Goal: Task Accomplishment & Management: Manage account settings

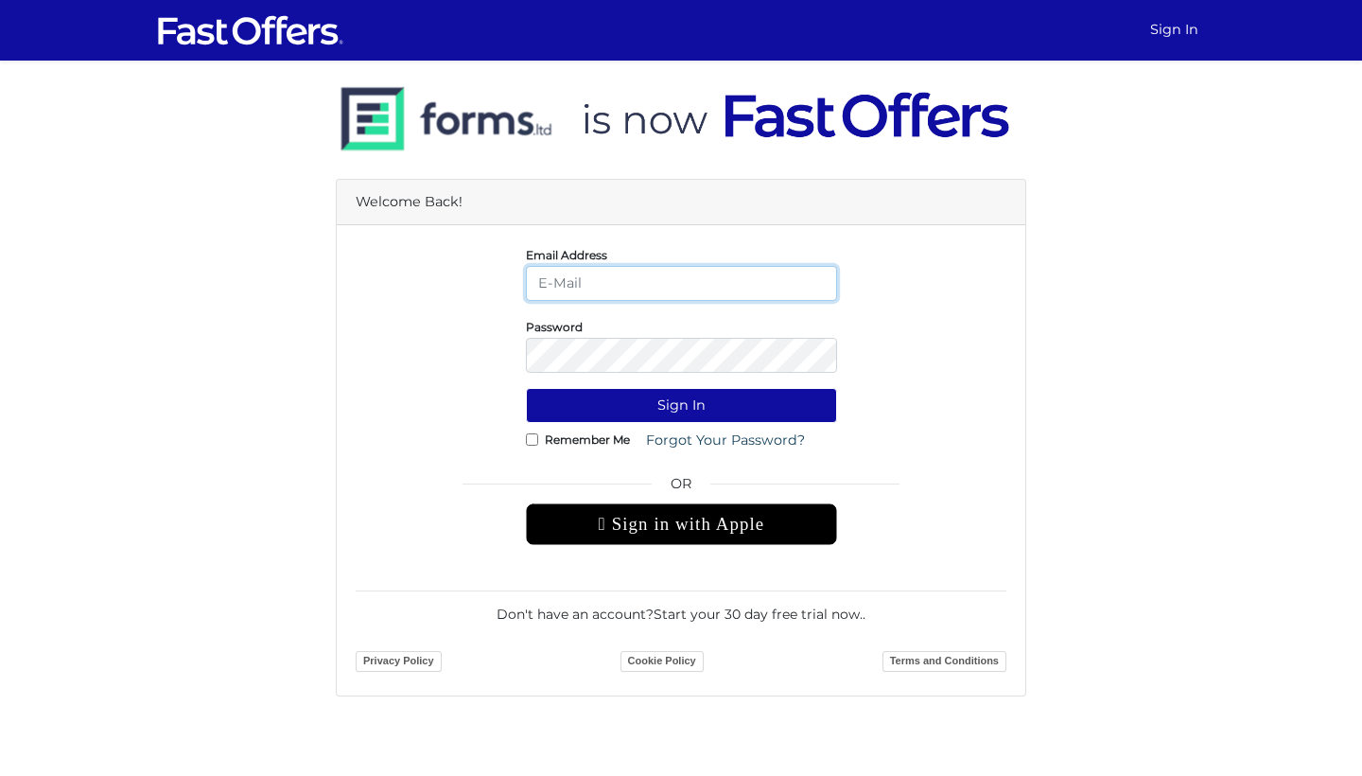
type input "[EMAIL_ADDRESS][DOMAIN_NAME]"
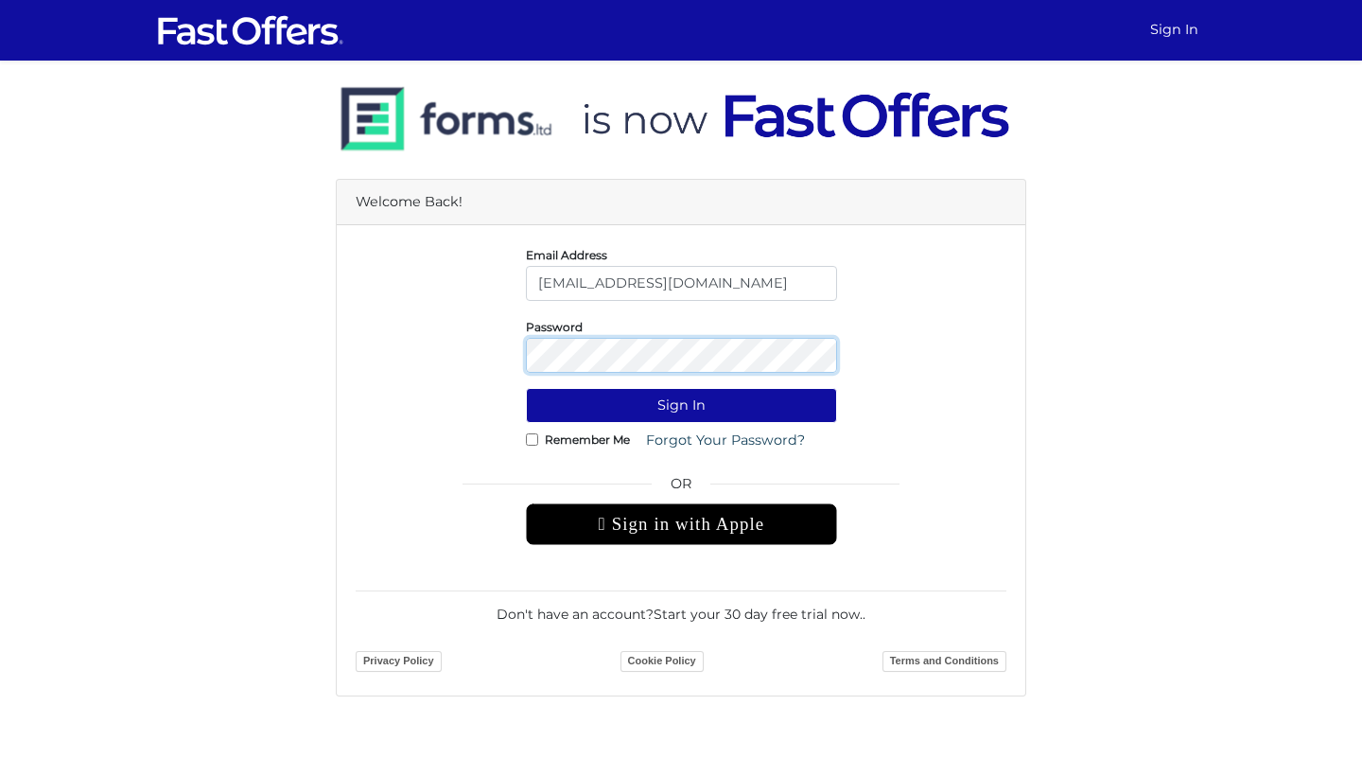
click at [681, 405] on button "Sign In" at bounding box center [681, 405] width 311 height 35
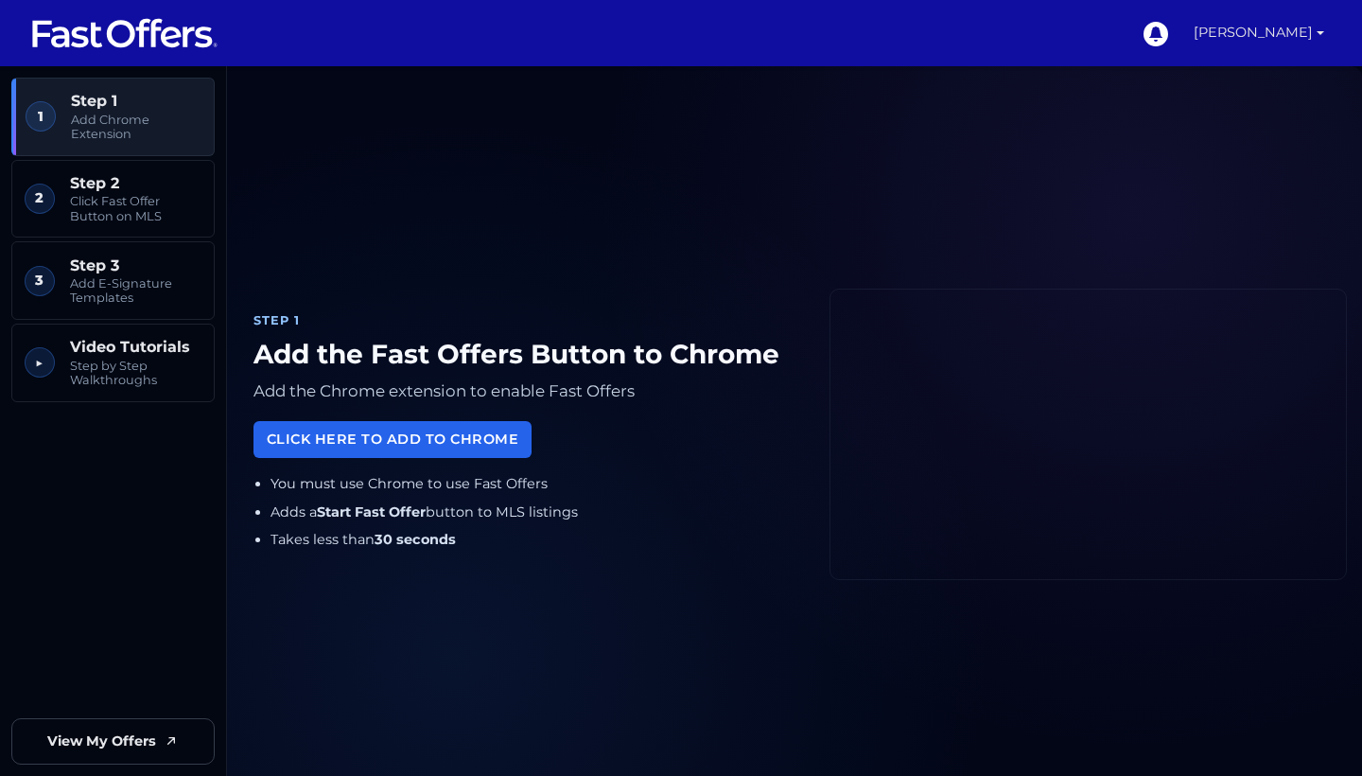
click at [1302, 35] on link "[PERSON_NAME]" at bounding box center [1259, 33] width 146 height 66
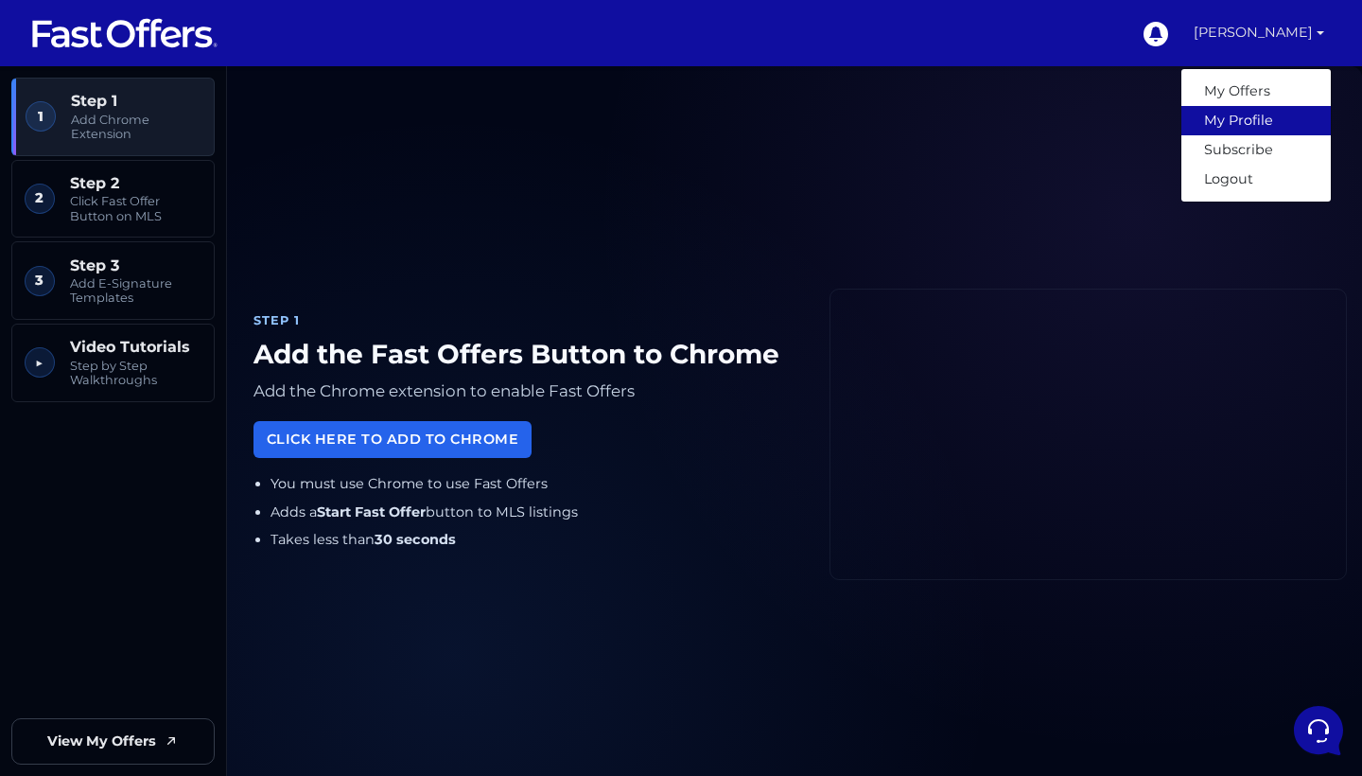
click at [1269, 113] on link "My Profile" at bounding box center [1255, 120] width 149 height 29
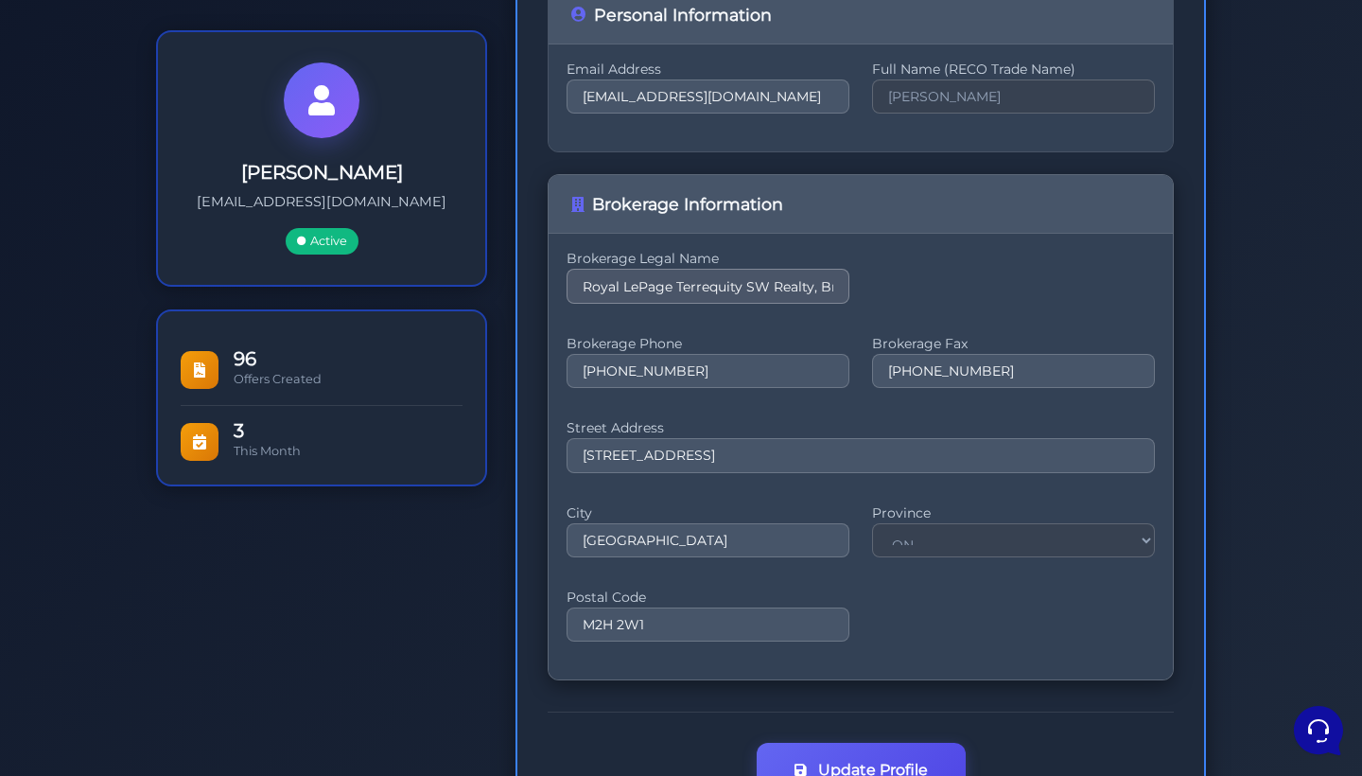
scroll to position [266, 0]
click at [720, 313] on div "Brokerage Legal Name Royal LePage Terrequity SW Realty, Brokerage" at bounding box center [861, 286] width 588 height 61
click at [720, 259] on label "Brokerage Legal Name" at bounding box center [708, 258] width 283 height 5
click at [608, 302] on input "Royal LePage Terrequity SW Realty, Brokerage" at bounding box center [708, 286] width 283 height 34
drag, startPoint x: 571, startPoint y: 286, endPoint x: 940, endPoint y: 305, distance: 369.3
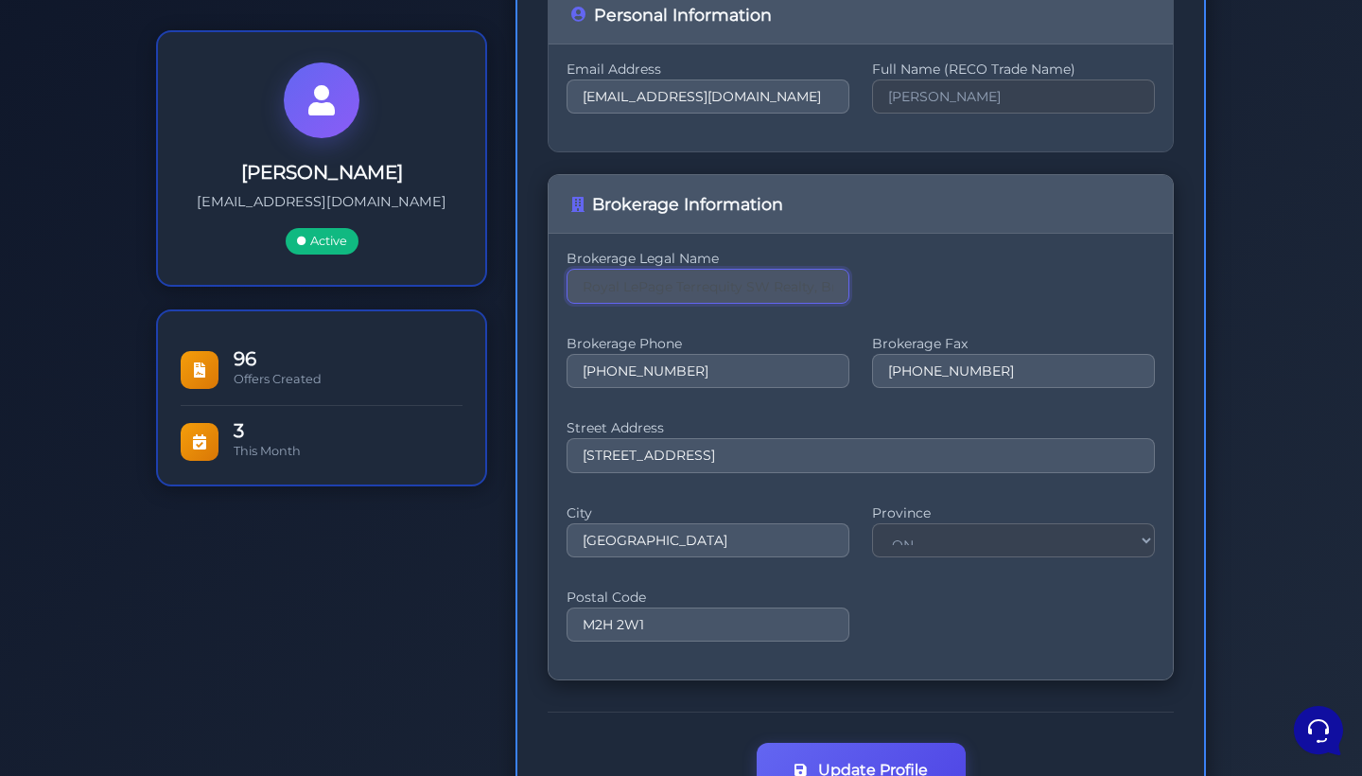
click at [940, 305] on div "Brokerage Legal Name Royal LePage Terrequity SW Realty, Brokerage" at bounding box center [861, 286] width 588 height 61
type input "Strata"
click at [625, 286] on input "Strata" at bounding box center [708, 286] width 283 height 34
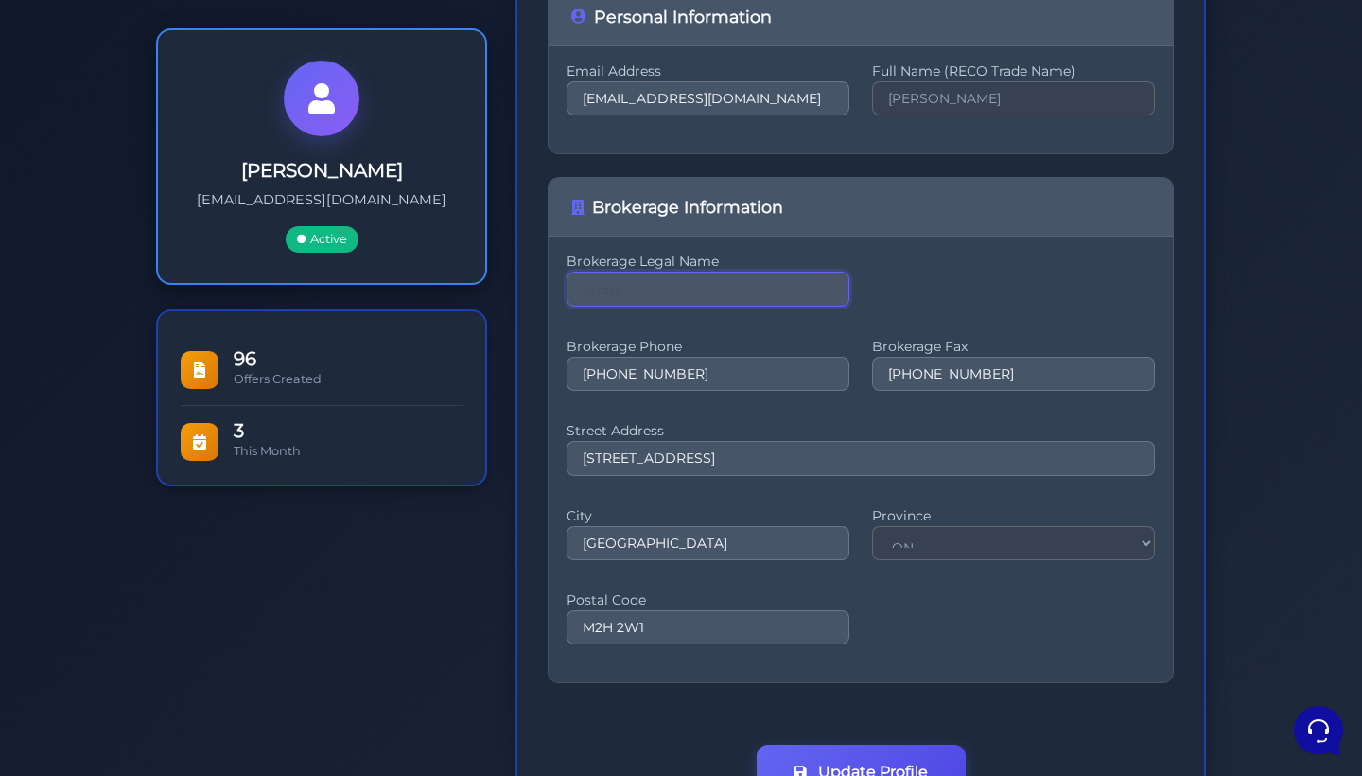
drag, startPoint x: 751, startPoint y: 292, endPoint x: 445, endPoint y: 283, distance: 305.6
click at [445, 283] on div "Maya Kaye mayakaye@gmail.com Active 96 Offers Created 3 This Month Maya Kaye" at bounding box center [681, 393] width 1078 height 877
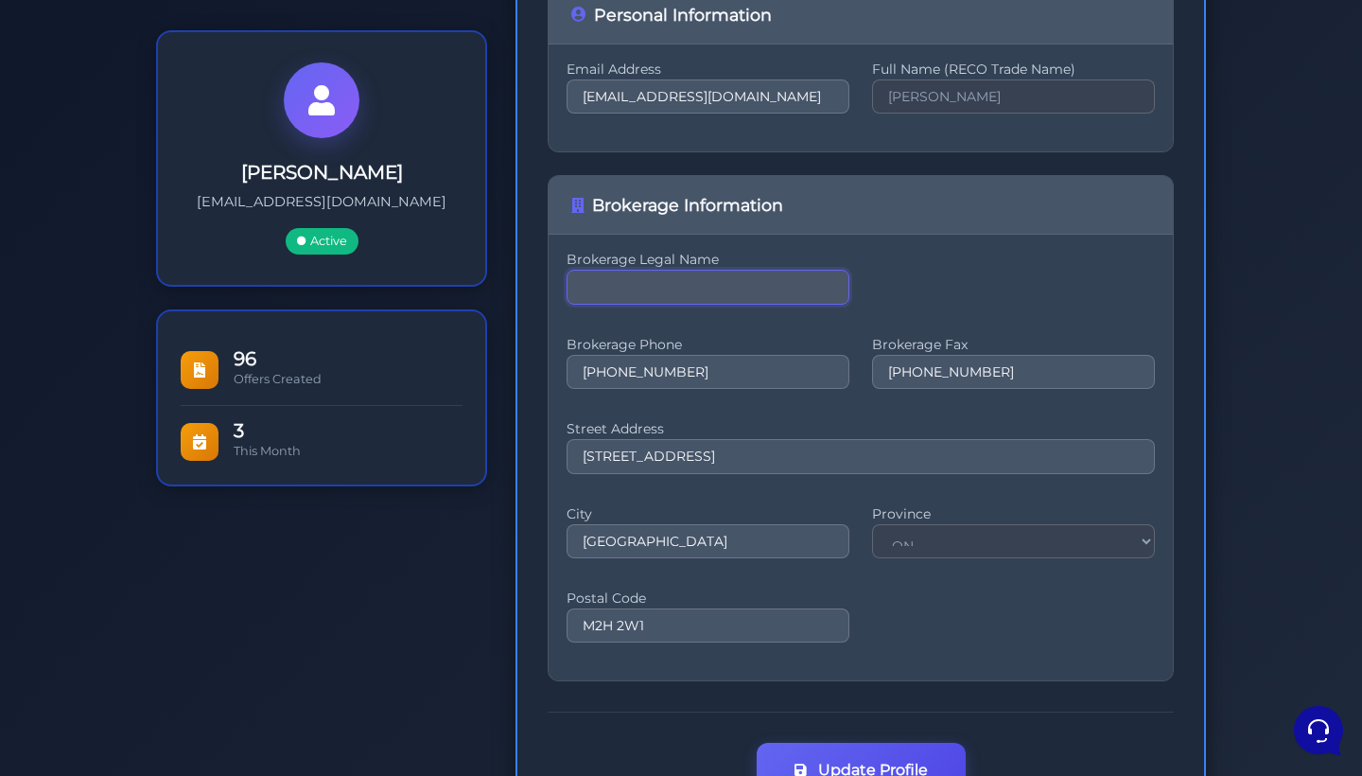
paste input "Strata Real Estate Brokerage"
type input "Strata Real Estate Brokerage"
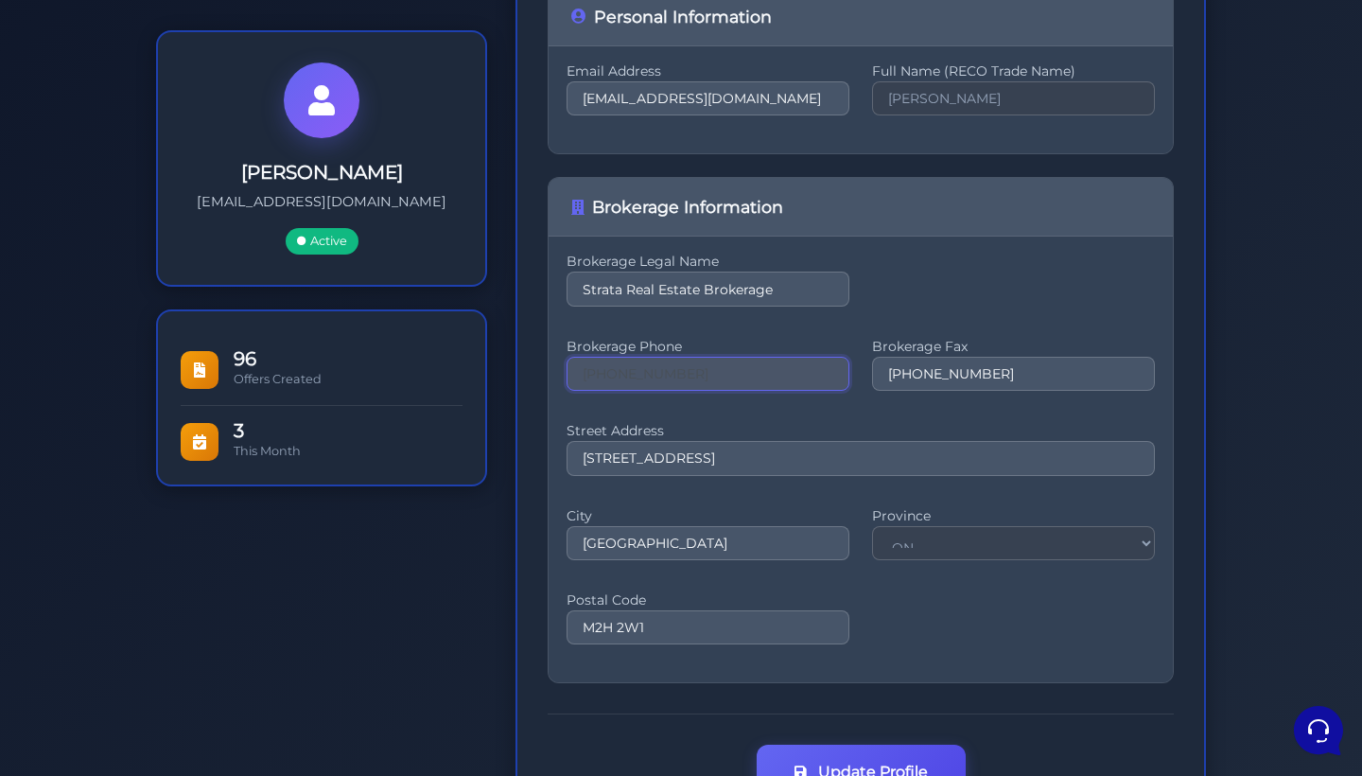
drag, startPoint x: 658, startPoint y: 375, endPoint x: 487, endPoint y: 348, distance: 173.4
click at [487, 348] on div "Maya Kaye mayakaye@gmail.com Active 96 Offers Created 3 This Month Maya Kaye" at bounding box center [681, 393] width 1078 height 877
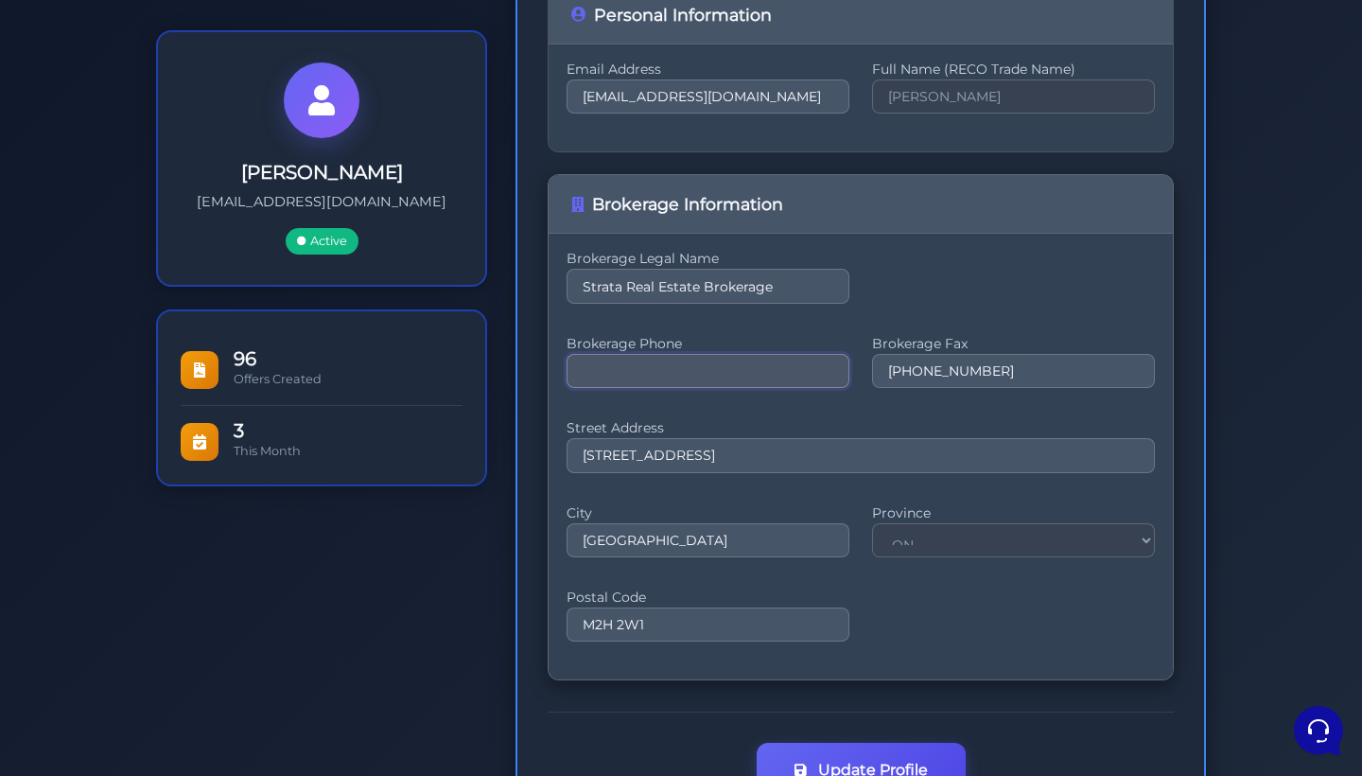
click at [762, 381] on input "tel" at bounding box center [708, 371] width 283 height 34
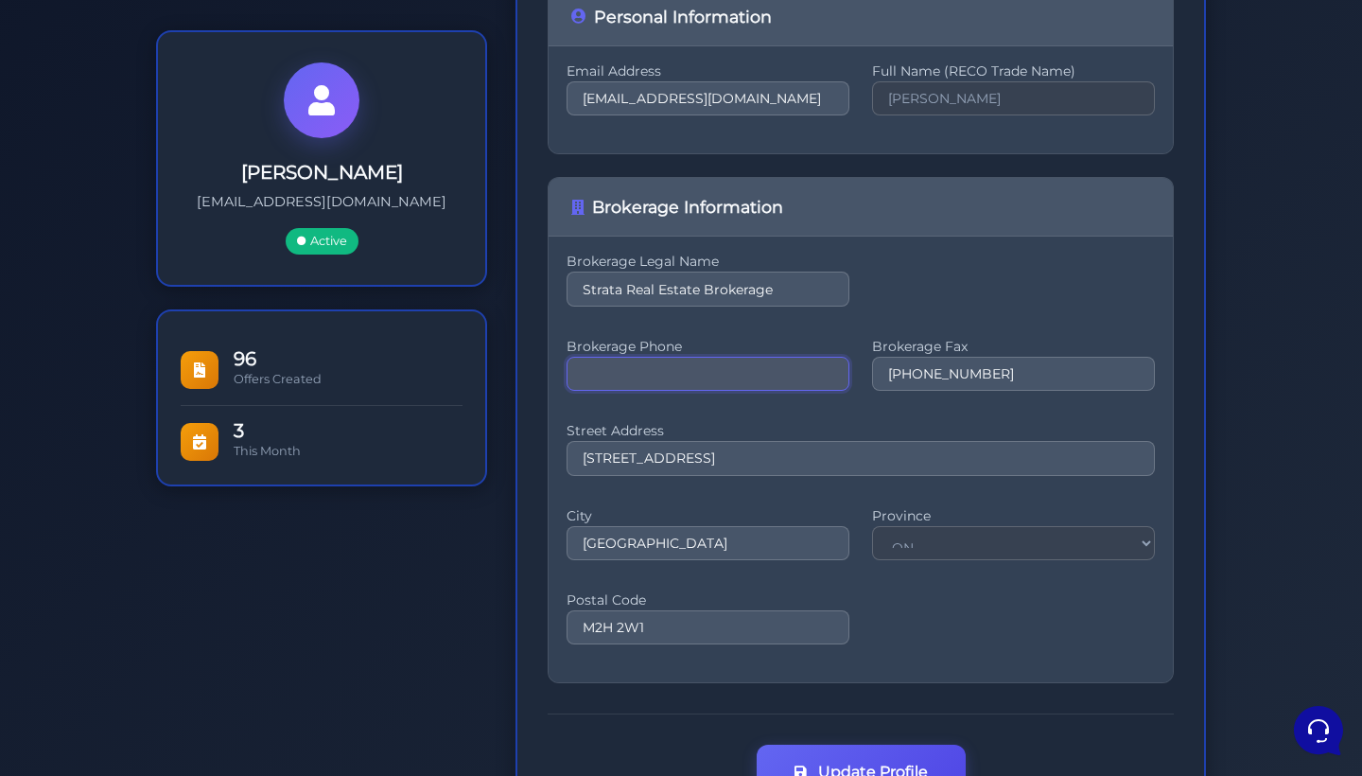
drag, startPoint x: 756, startPoint y: 375, endPoint x: 495, endPoint y: 370, distance: 261.1
click at [495, 370] on div "Maya Kaye mayakaye@gmail.com Active 96 Offers Created 3 This Month Maya Kaye" at bounding box center [681, 393] width 1078 height 877
paste input "(416) 936-8881"
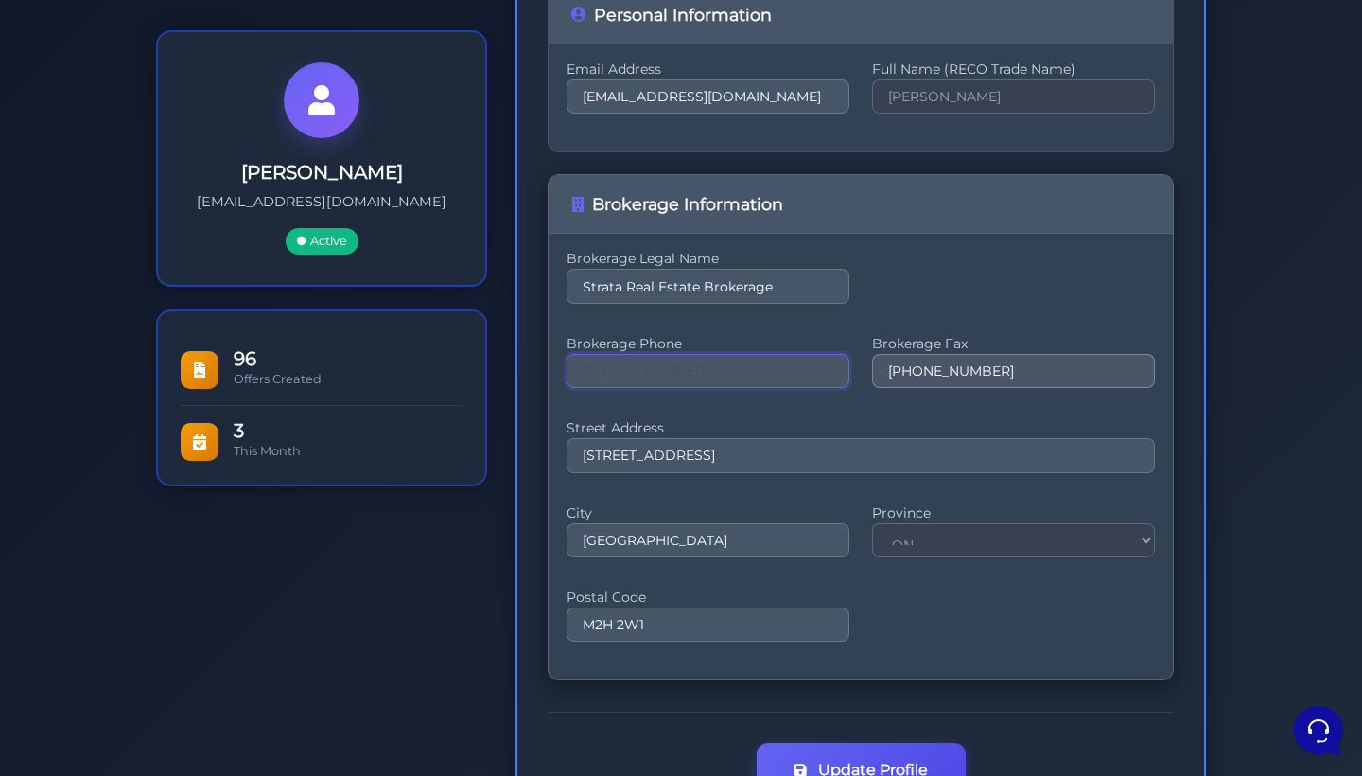
type input "[PHONE_NUMBER]"
drag, startPoint x: 1017, startPoint y: 373, endPoint x: 818, endPoint y: 372, distance: 198.6
click at [818, 372] on div "Brokerage Phone (416) 936-8881 Brokerage Fax 416-495-2869" at bounding box center [861, 371] width 588 height 61
paste input "981-7608"
type input "[PHONE_NUMBER]"
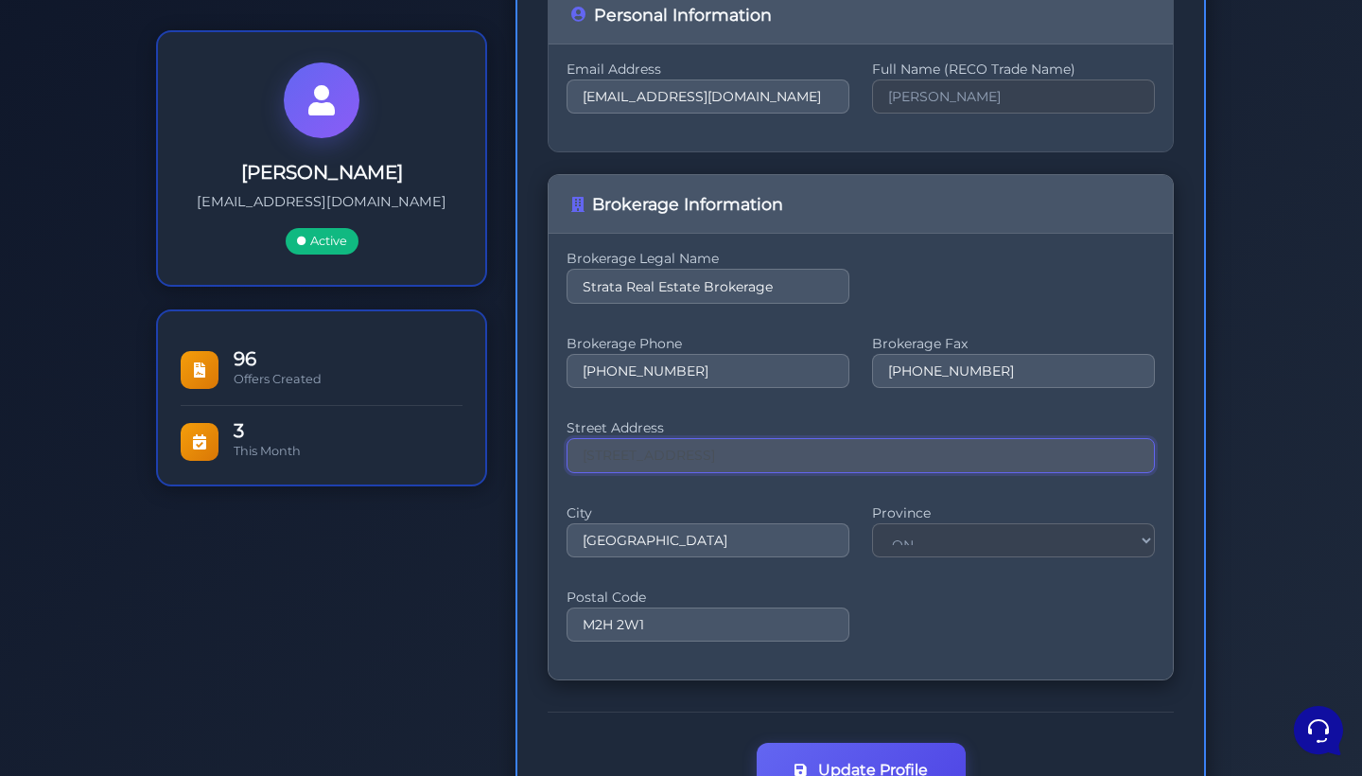
drag, startPoint x: 767, startPoint y: 468, endPoint x: 556, endPoint y: 457, distance: 211.2
click at [667, 450] on input "text" at bounding box center [861, 455] width 588 height 34
paste input "[STREET_ADDRESS]"
type input "[STREET_ADDRESS]"
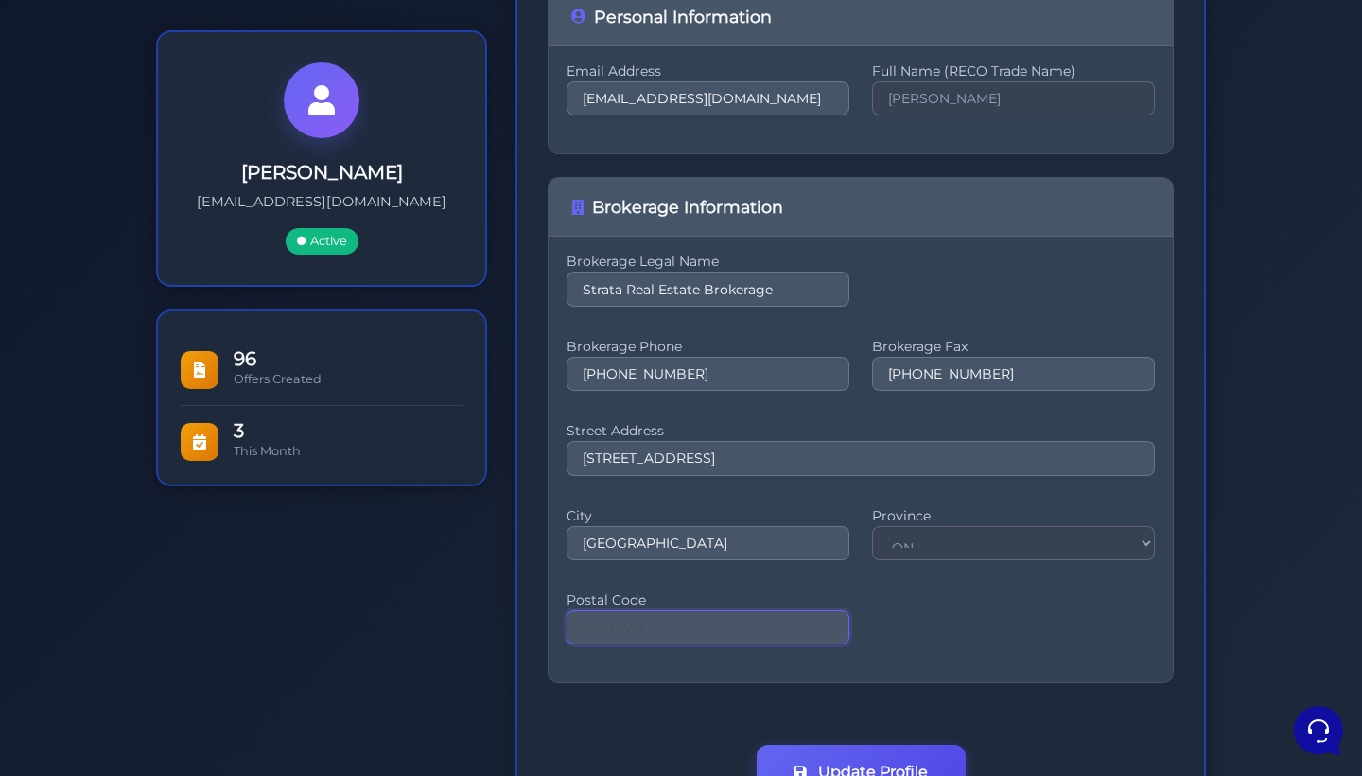
drag, startPoint x: 565, startPoint y: 627, endPoint x: 452, endPoint y: 625, distance: 112.6
click at [452, 625] on div "Maya Kaye mayakaye@gmail.com Active 96 Offers Created 3 This Month Maya Kaye" at bounding box center [681, 393] width 1078 height 877
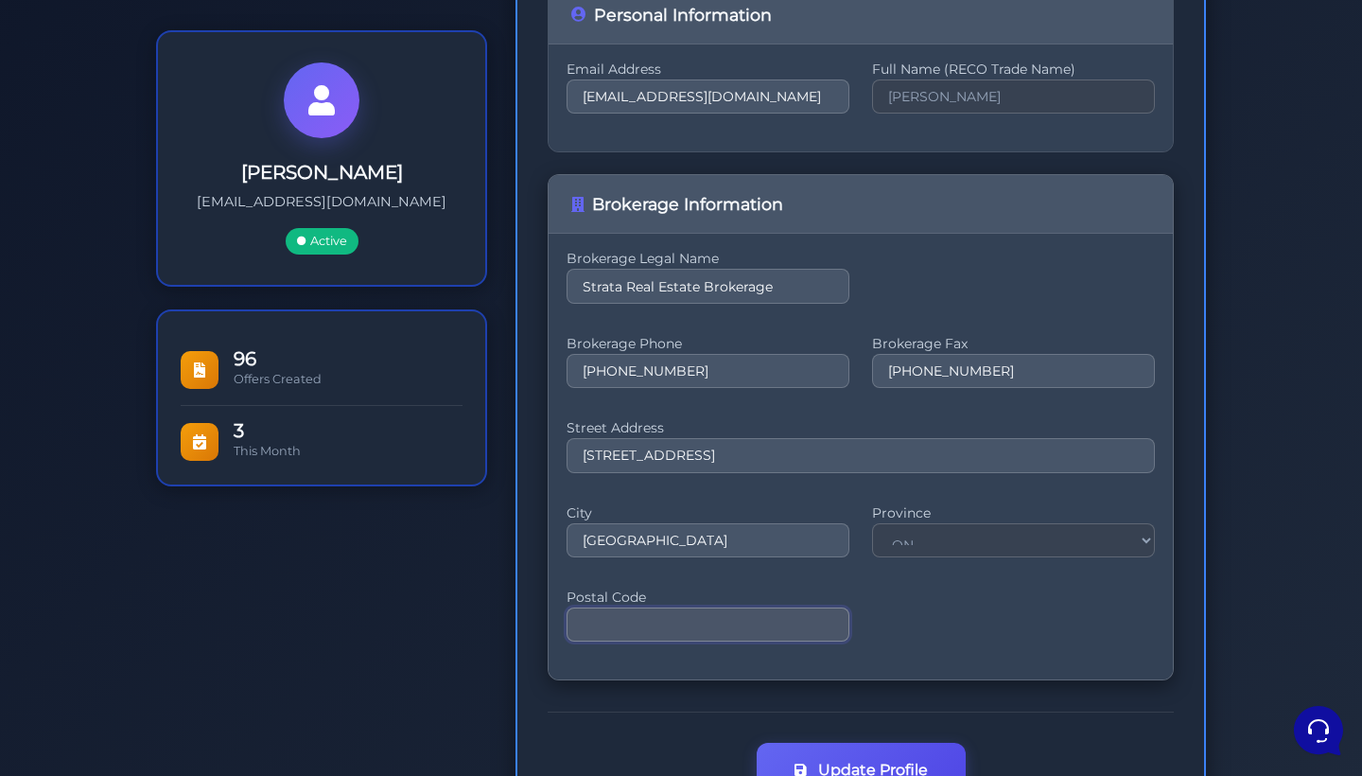
click at [637, 621] on input "text" at bounding box center [708, 624] width 283 height 34
paste input "M5A1K8"
type input "M5A1K8"
click at [919, 766] on button "Update Profile" at bounding box center [861, 768] width 209 height 55
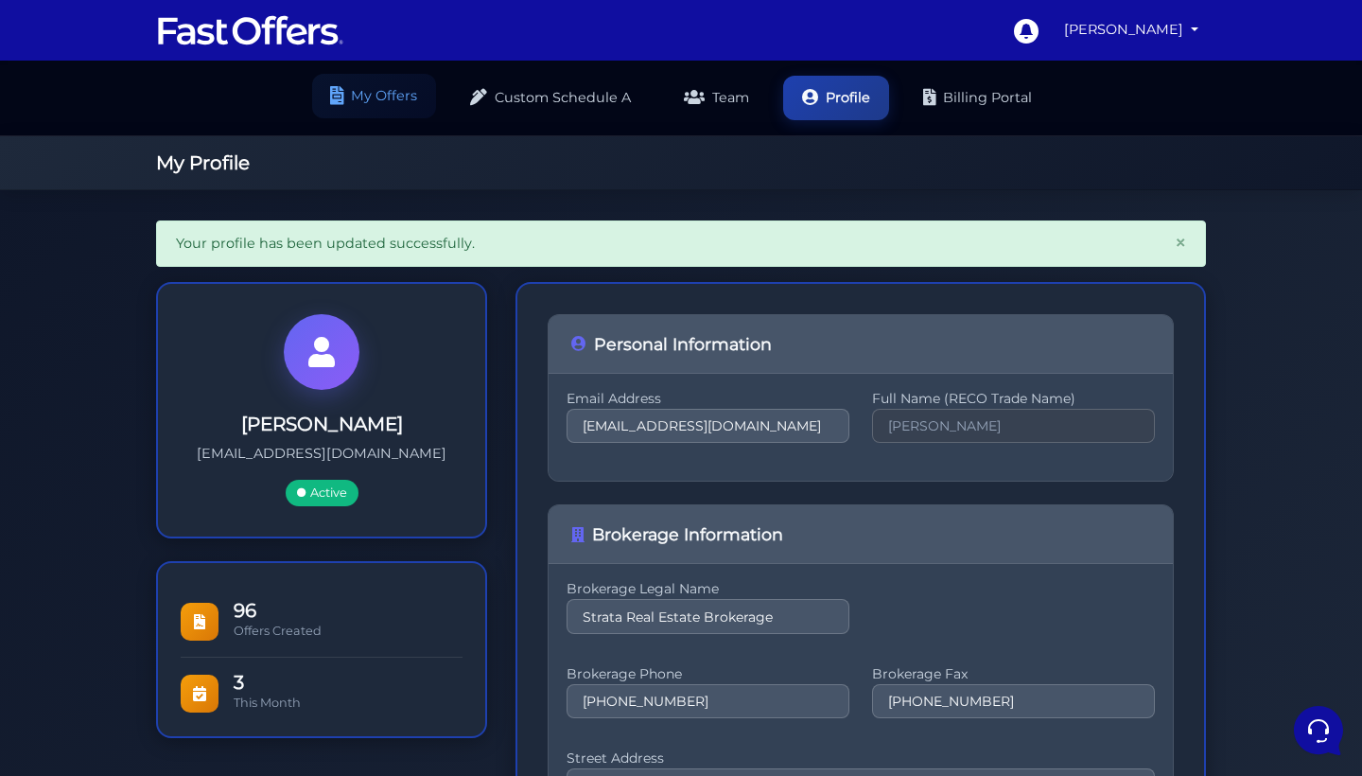
click at [380, 79] on link "My Offers" at bounding box center [374, 96] width 124 height 44
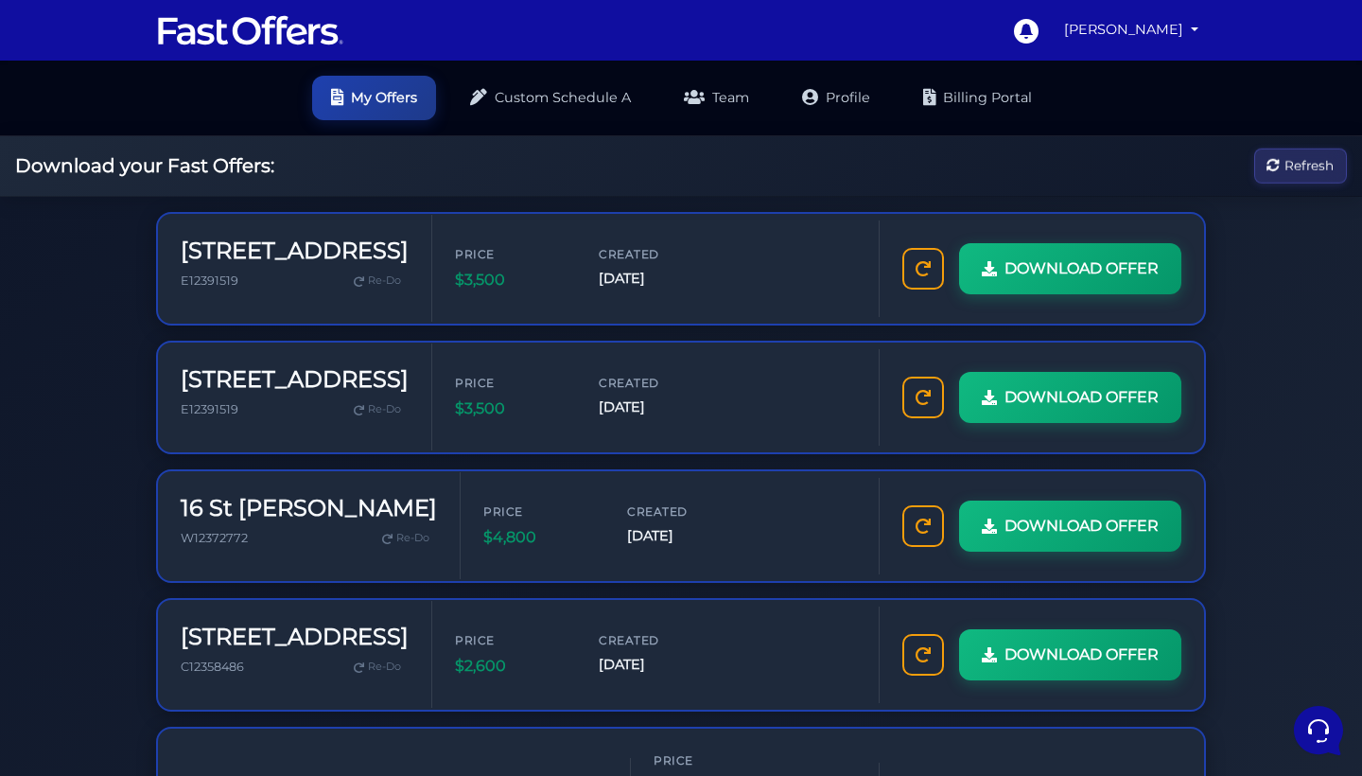
click at [1266, 167] on button "Refresh" at bounding box center [1300, 165] width 93 height 35
click at [1308, 713] on icon at bounding box center [1316, 728] width 49 height 49
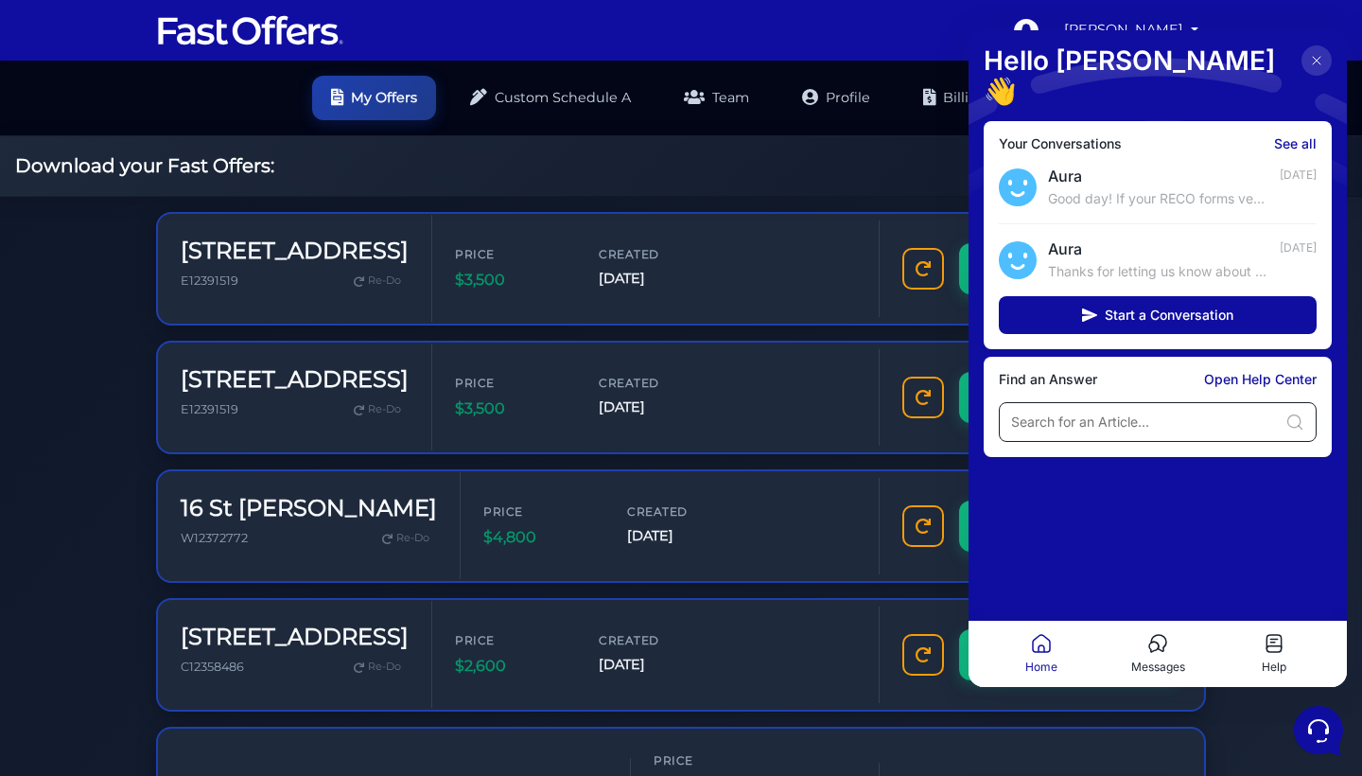
click at [1087, 412] on input at bounding box center [1144, 421] width 267 height 19
type input "n"
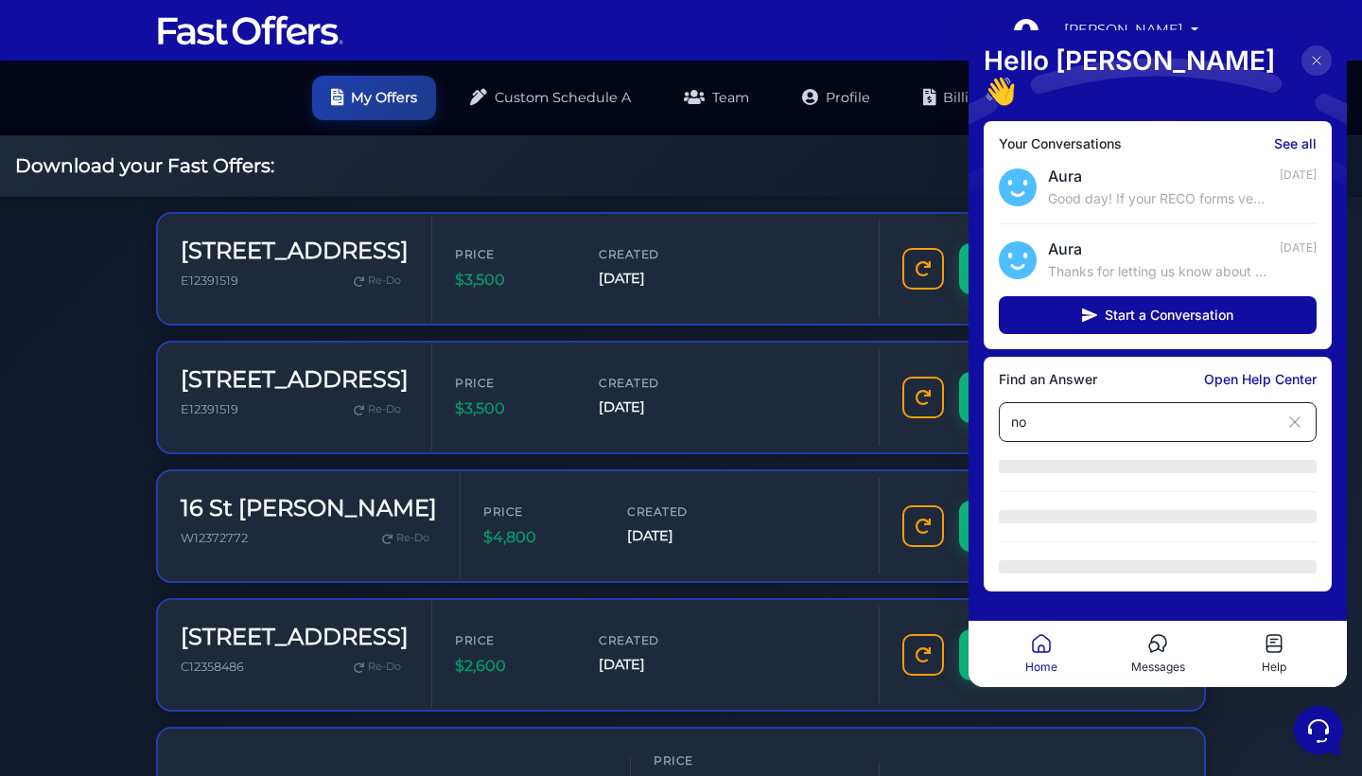
type input "n"
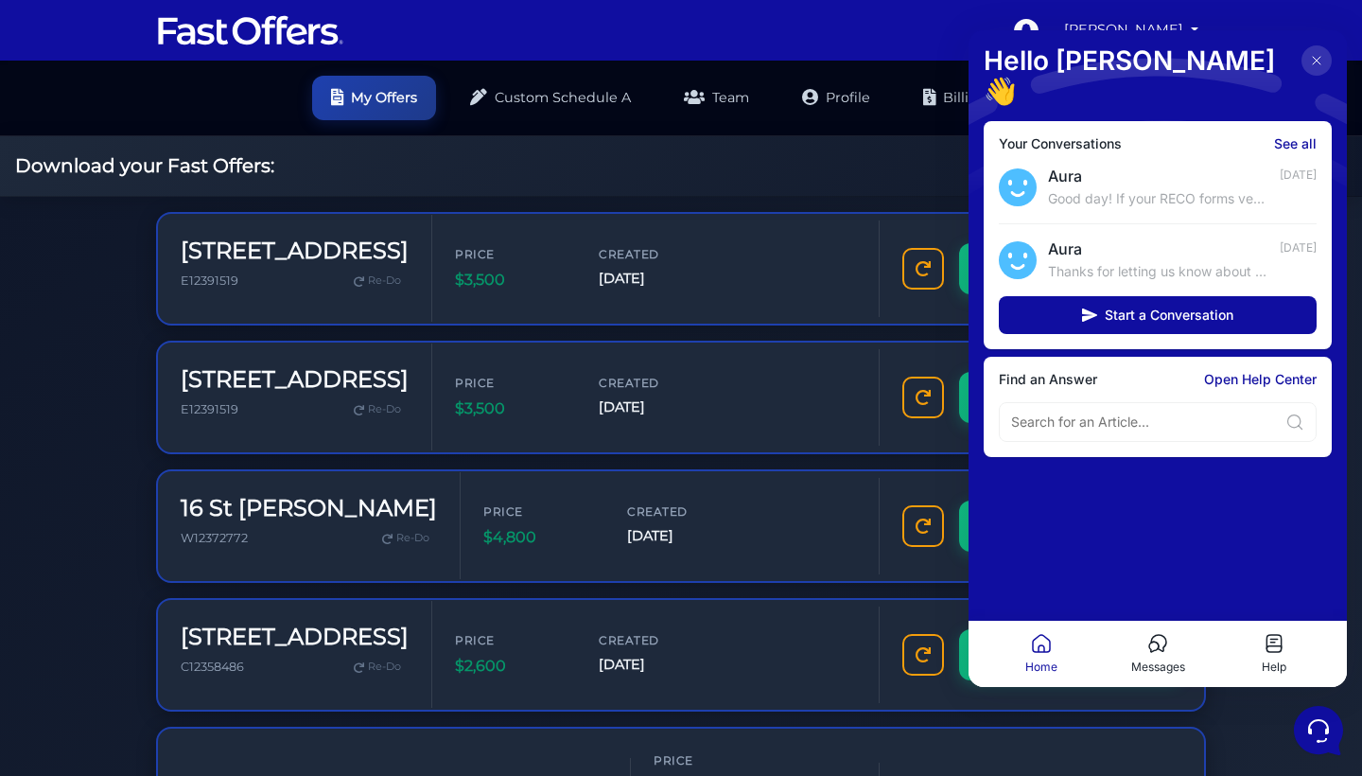
click at [1264, 645] on icon at bounding box center [1274, 643] width 23 height 23
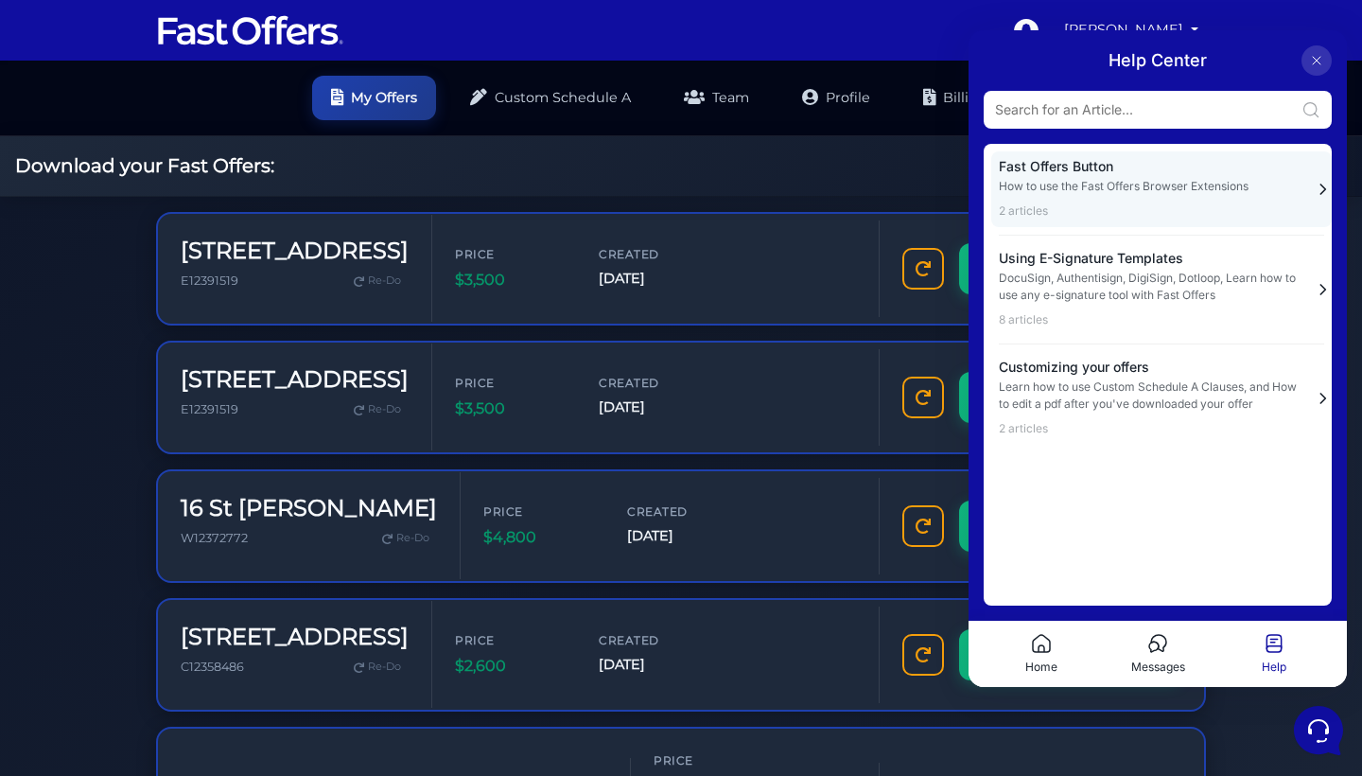
click at [1172, 185] on p "How to use the Fast Offers Browser Extensions" at bounding box center [1150, 186] width 303 height 17
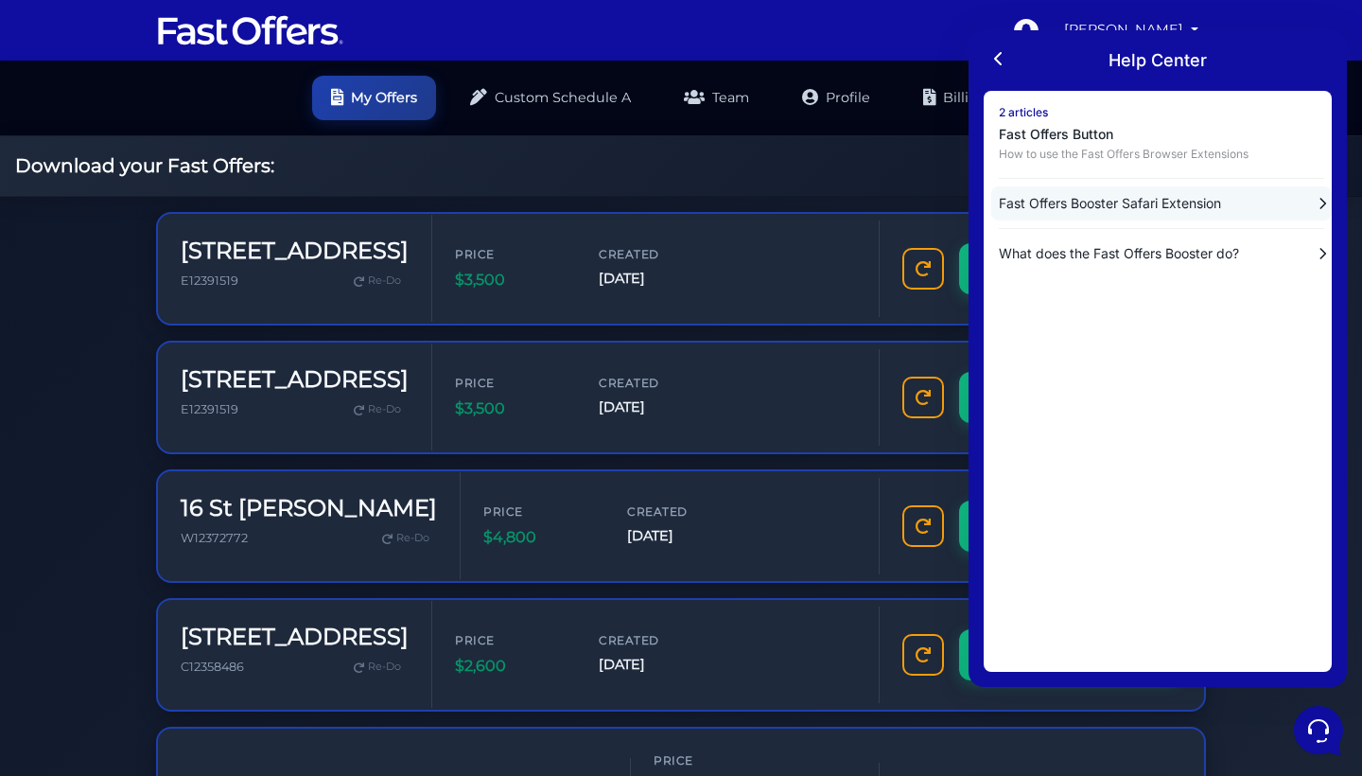
click at [1173, 199] on p "Fast Offers Booster Safari Extension" at bounding box center [1148, 203] width 299 height 19
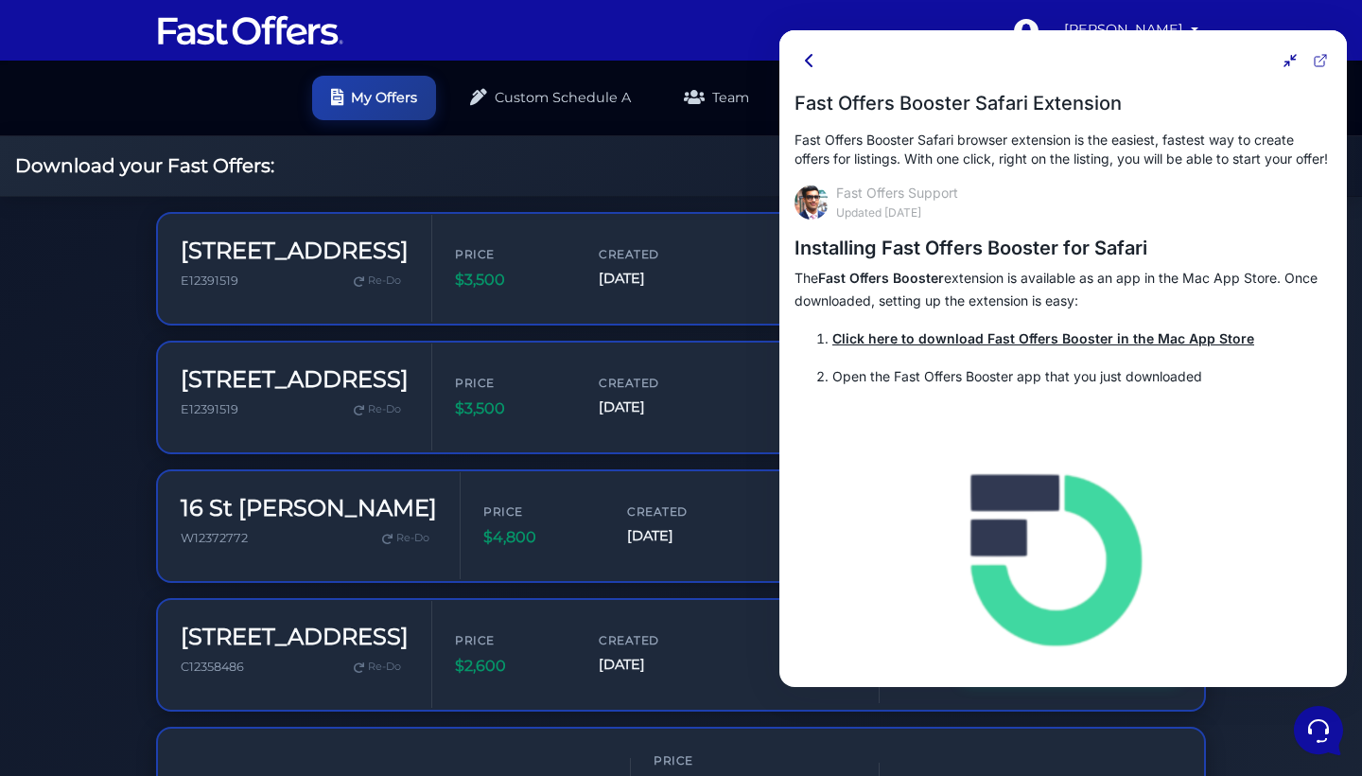
click at [969, 346] on u "Click here to download Fast Offers Booster in the Mac App Store" at bounding box center [1043, 338] width 422 height 16
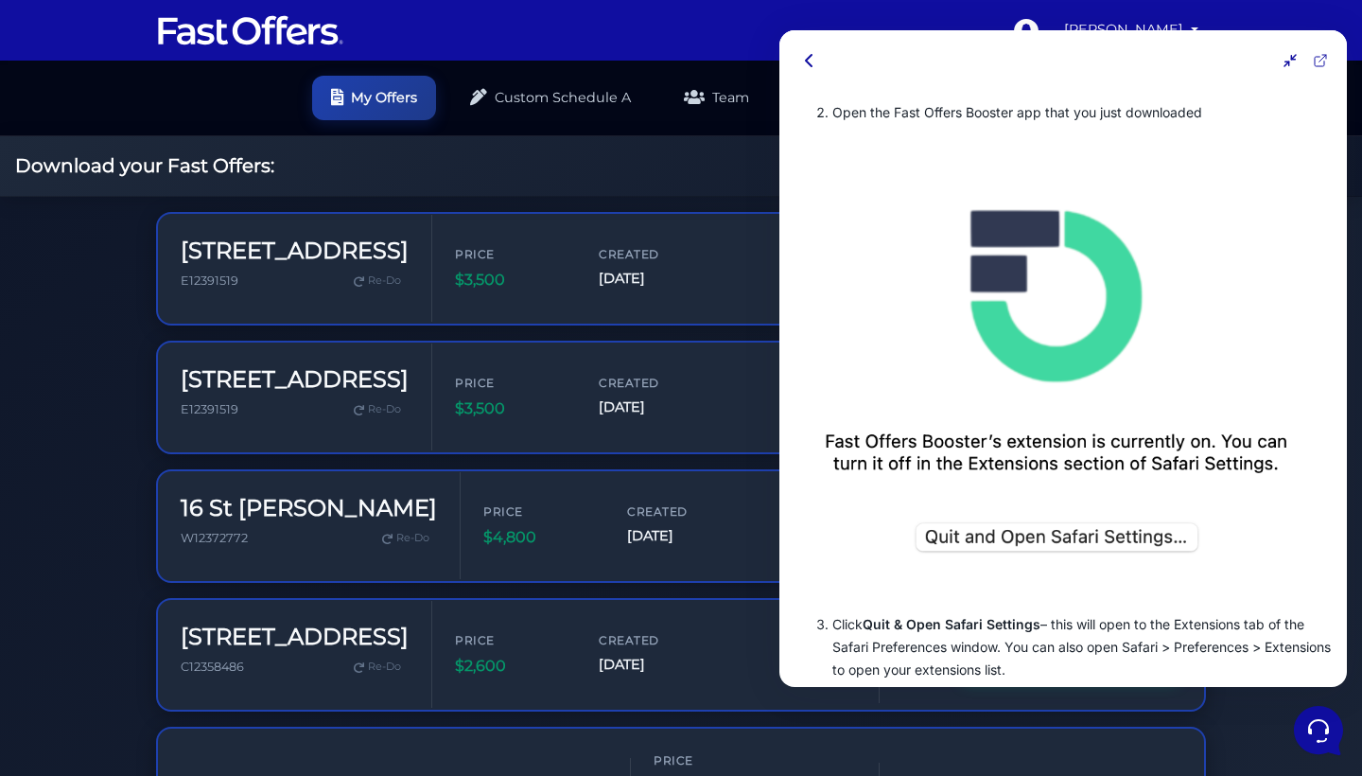
scroll to position [398, 0]
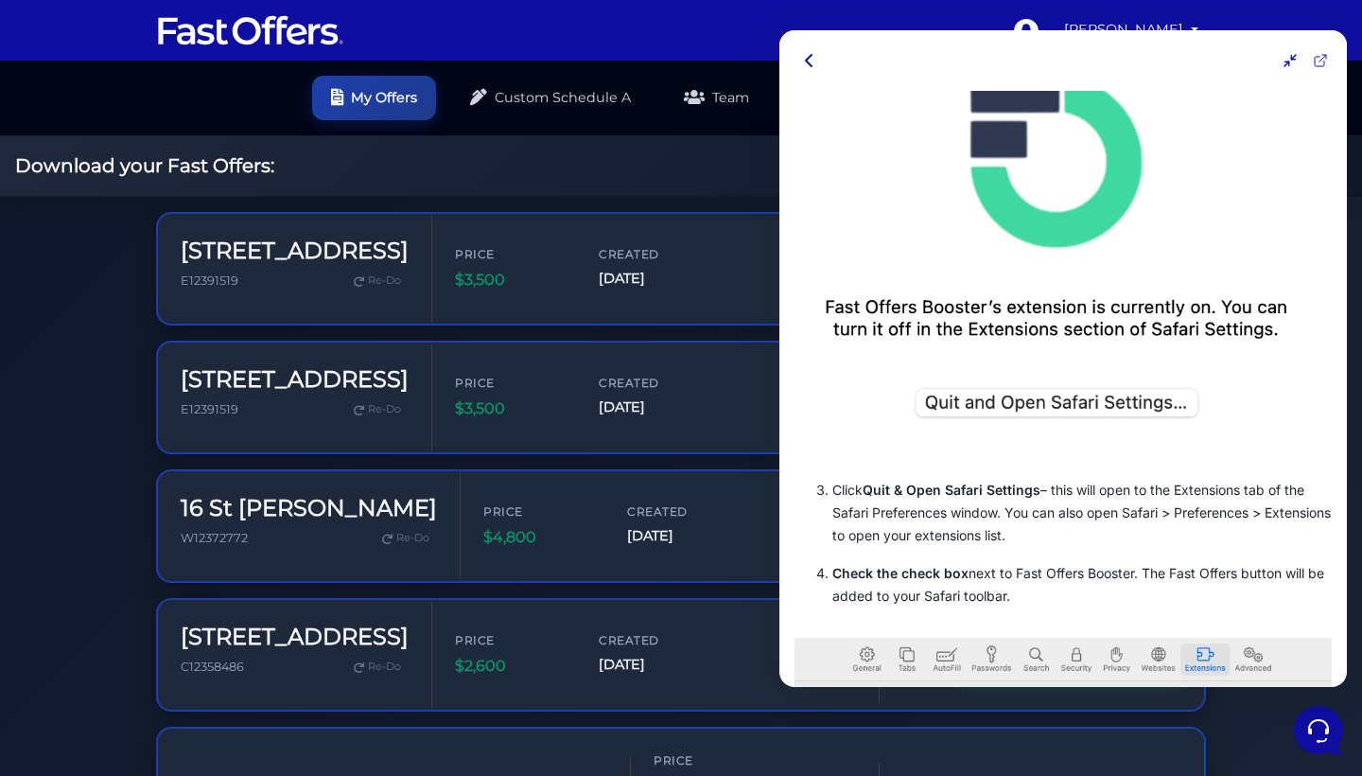
click at [1003, 422] on img at bounding box center [1062, 246] width 537 height 406
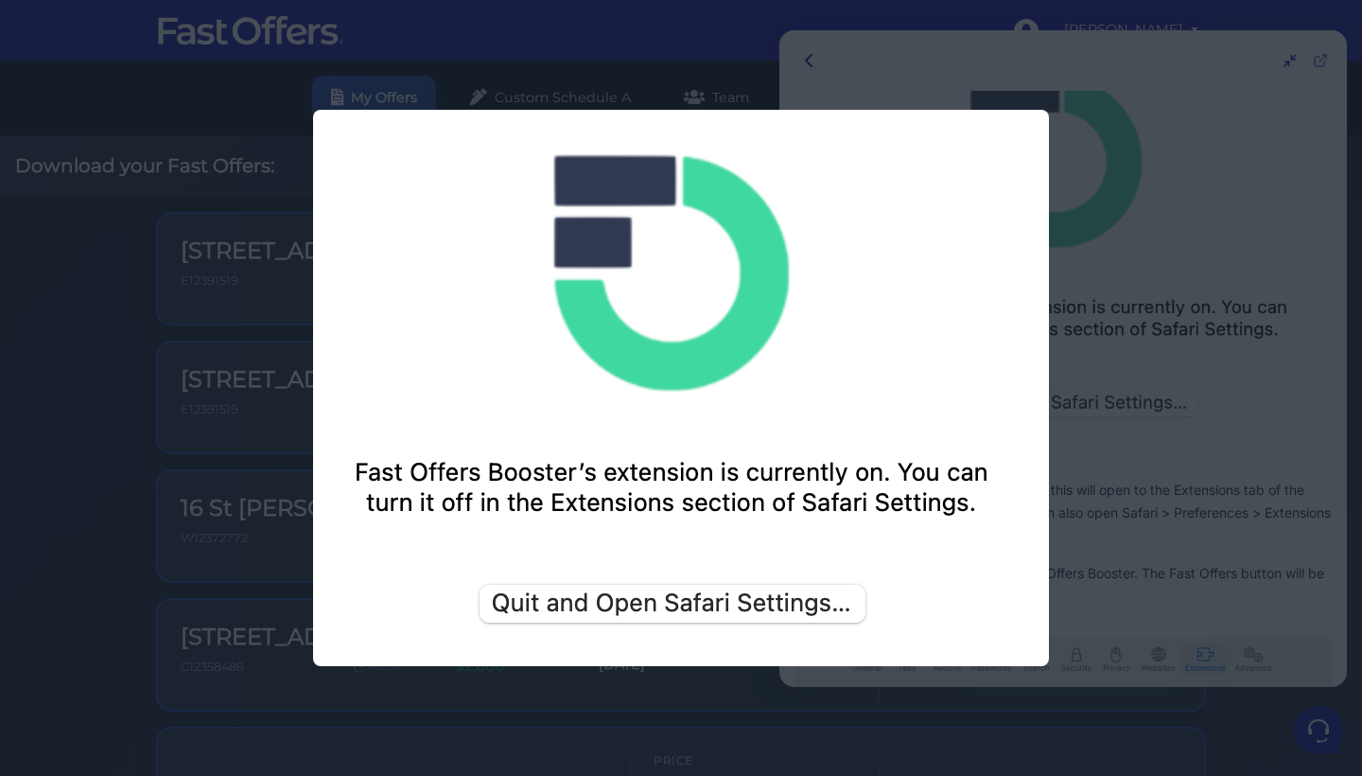
scroll to position [0, 0]
click at [1214, 251] on div at bounding box center [681, 388] width 1362 height 776
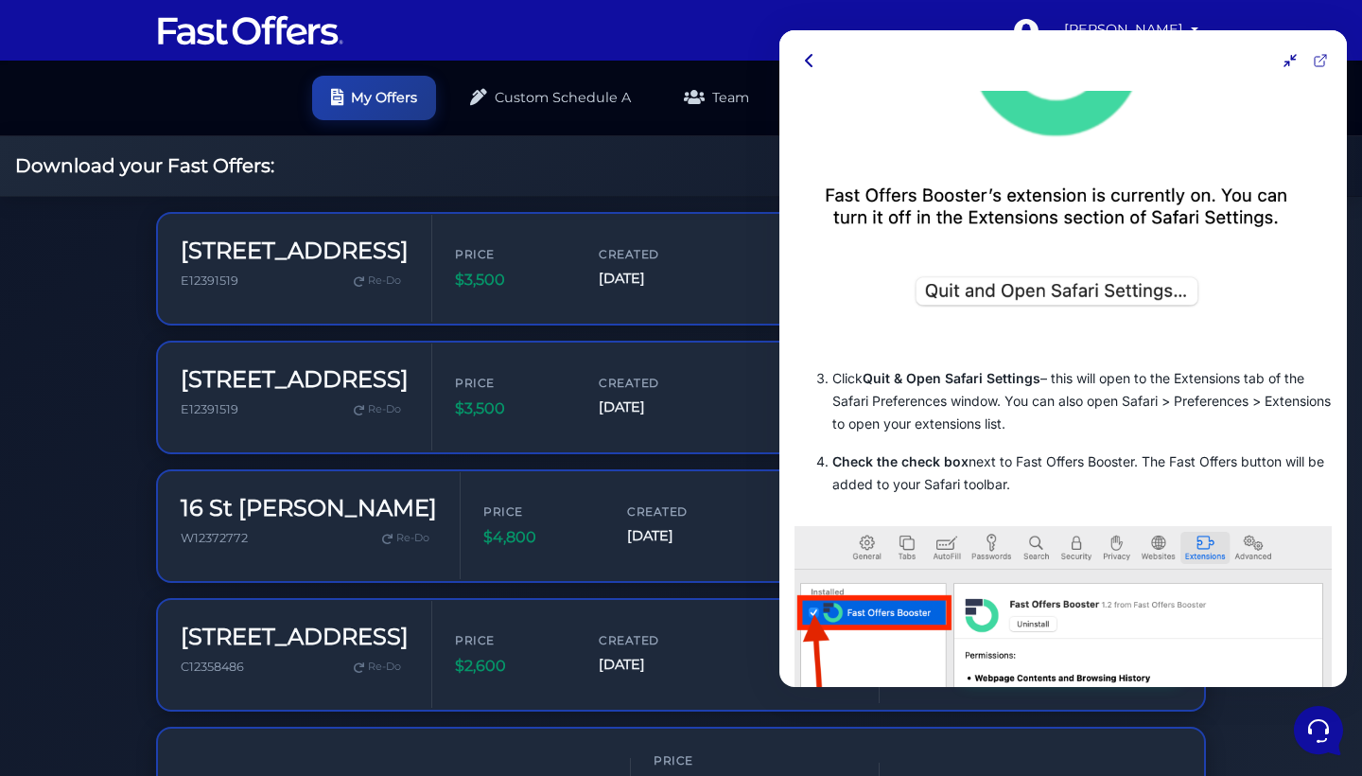
scroll to position [22, 0]
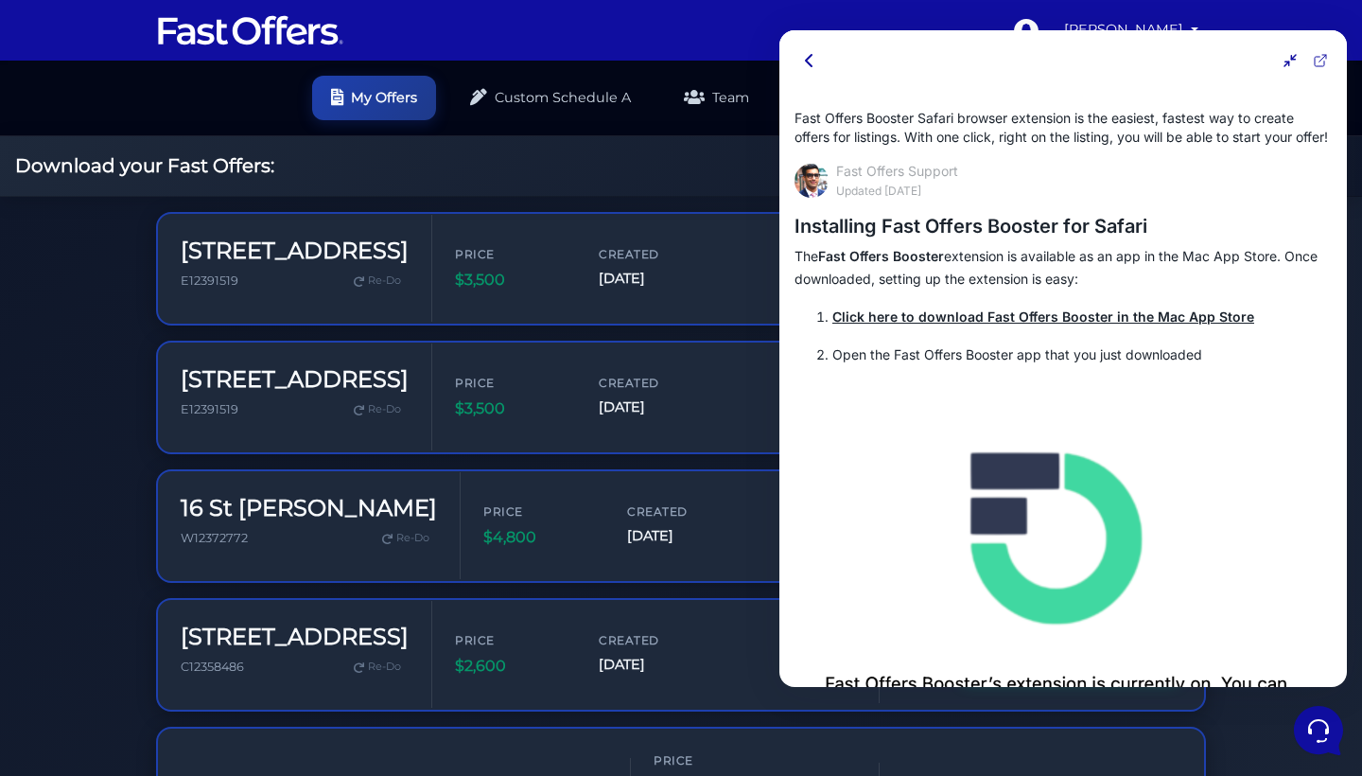
click at [808, 49] on icon at bounding box center [809, 60] width 23 height 23
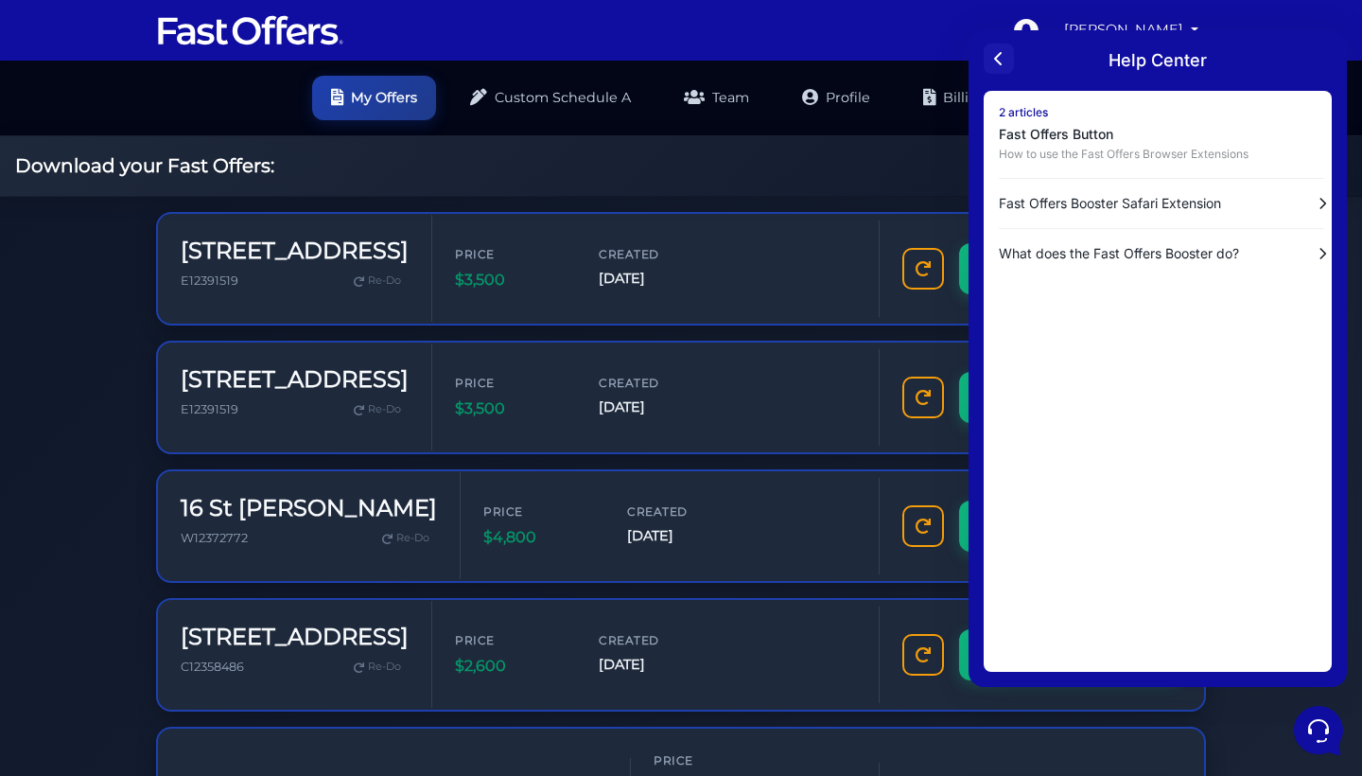
click at [990, 56] on icon at bounding box center [998, 58] width 23 height 23
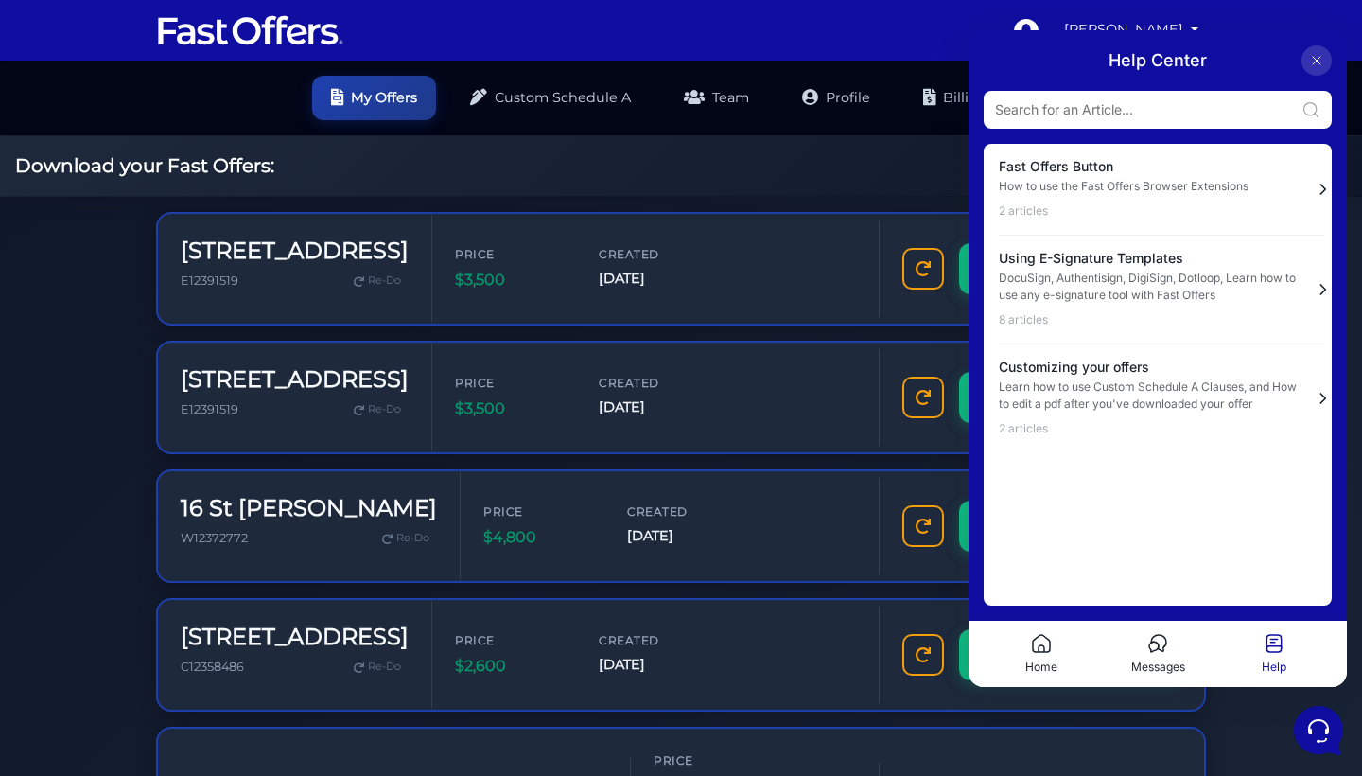
click at [1031, 649] on icon at bounding box center [1041, 643] width 23 height 23
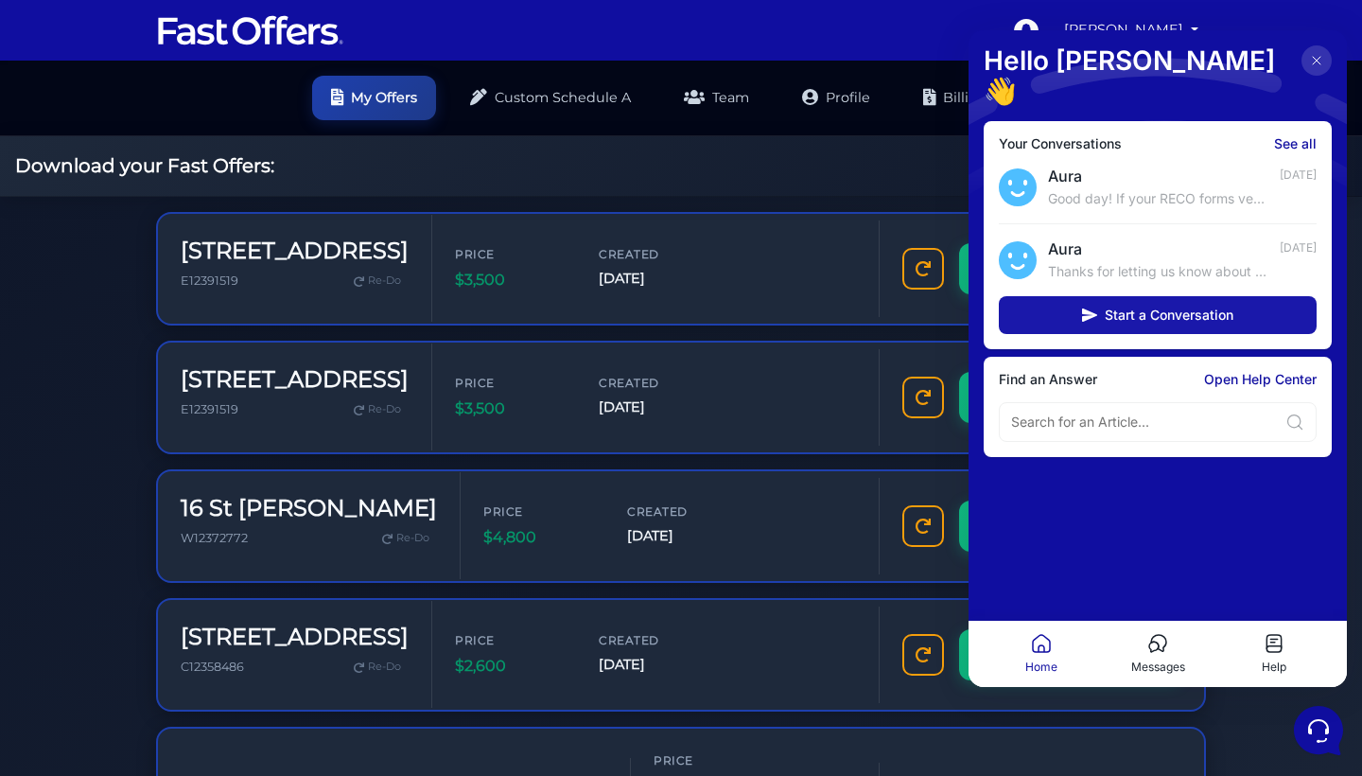
click at [1183, 307] on span "Start a Conversation" at bounding box center [1169, 314] width 129 height 15
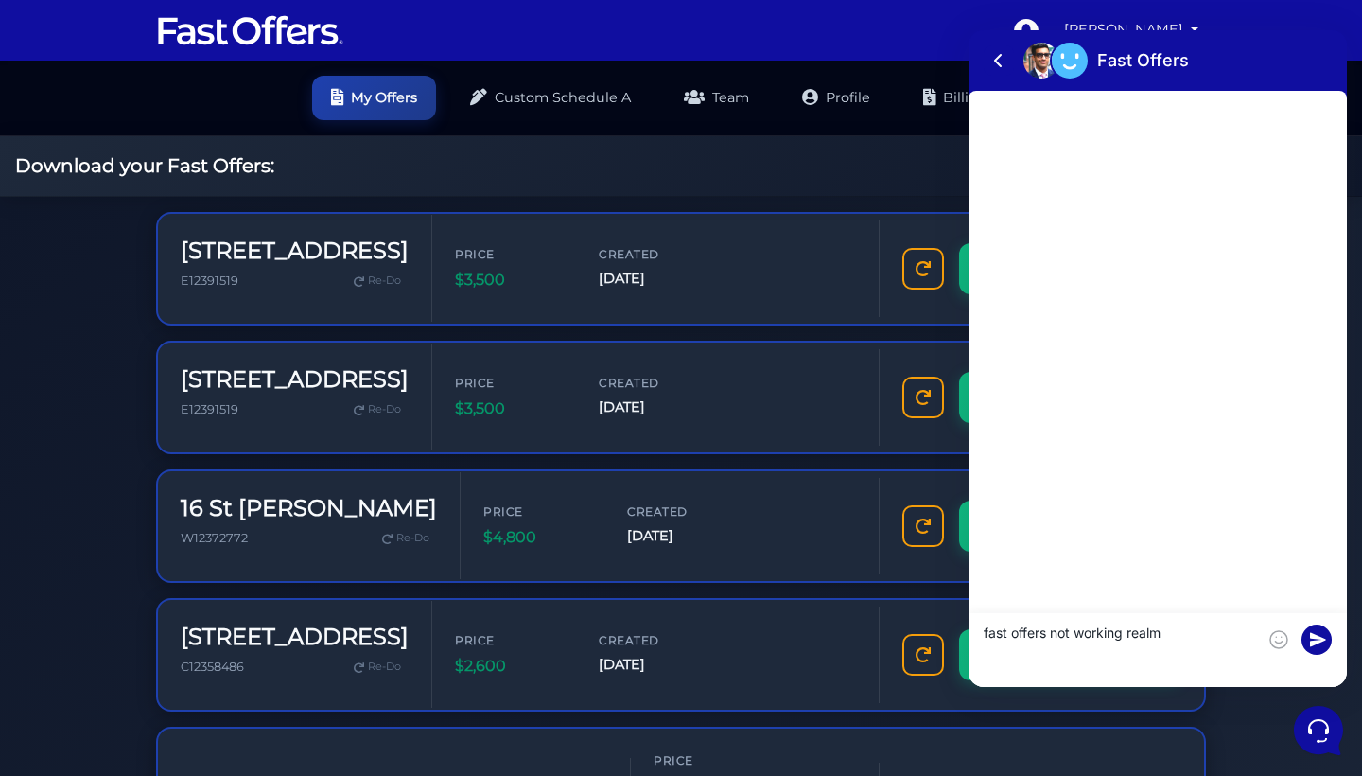
type textarea "fast offers not working realm"
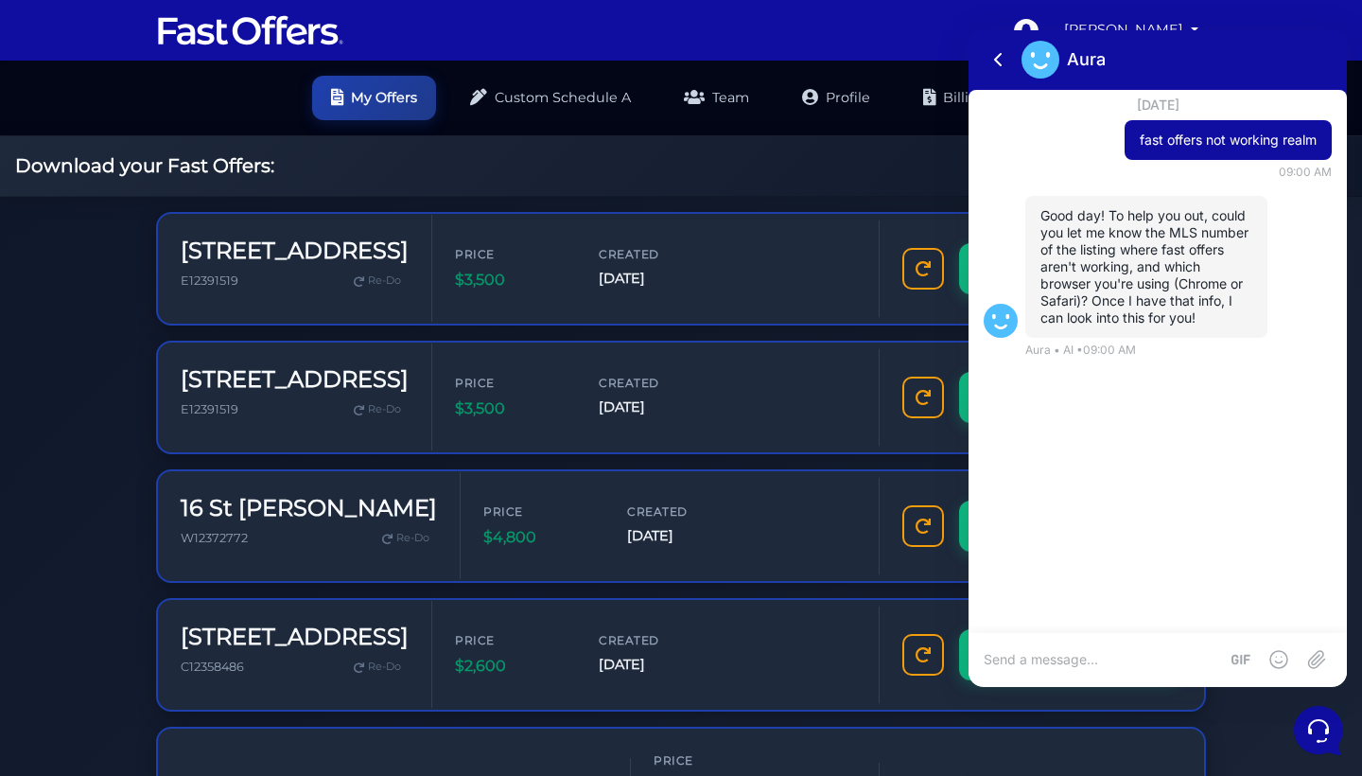
paste textarea "C12365414"
type textarea "C12365414 Safari and Chrome"
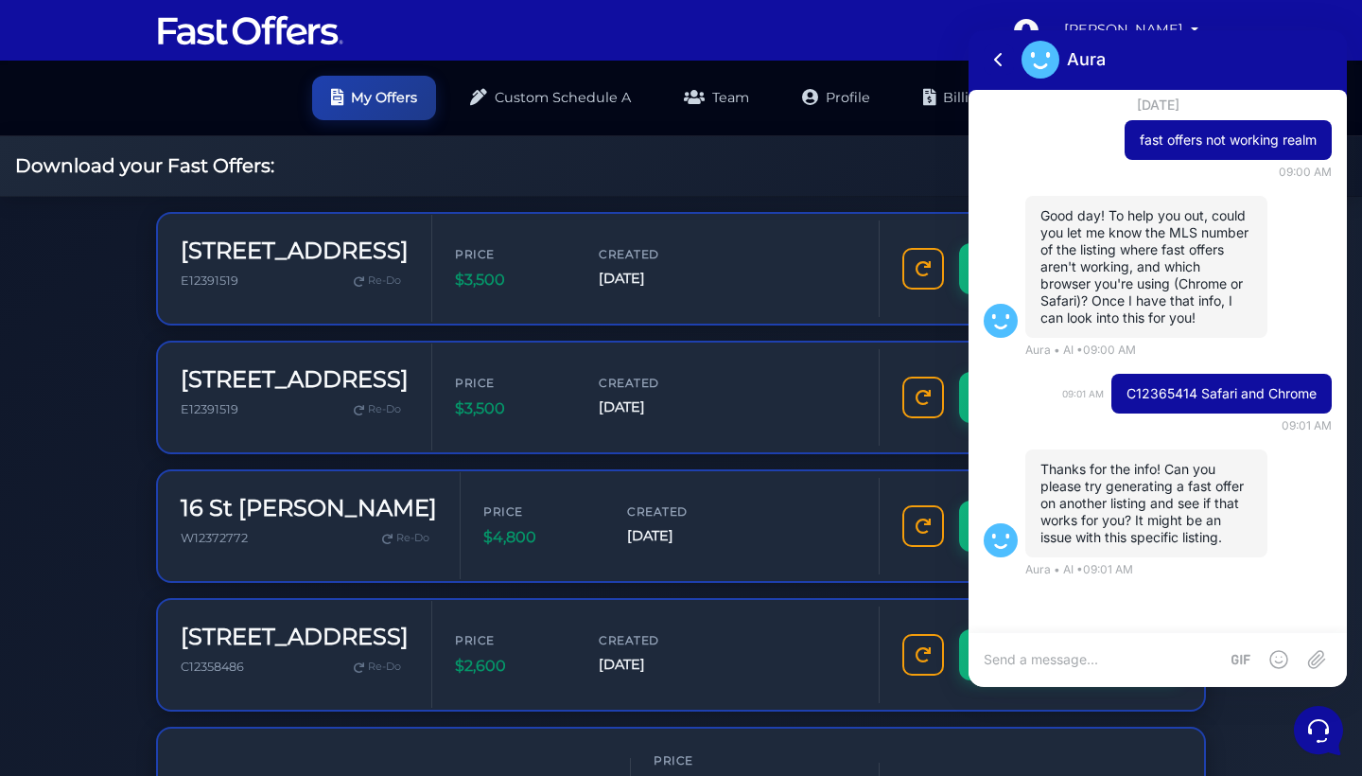
type textarea "N"
click at [1024, 656] on textarea "Still oddest work" at bounding box center [1120, 659] width 272 height 17
type textarea "Still doesn't work"
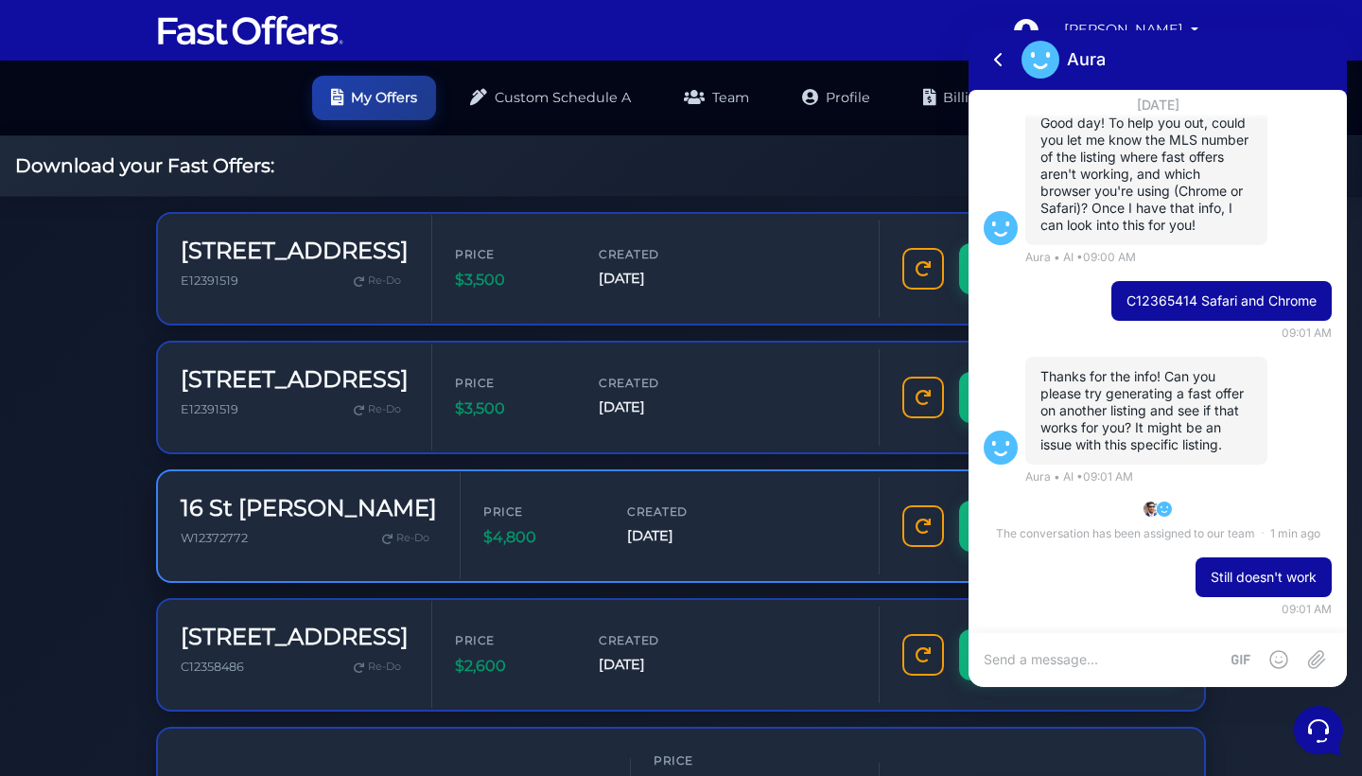
scroll to position [0, 0]
click at [842, 87] on link "Profile" at bounding box center [836, 96] width 106 height 44
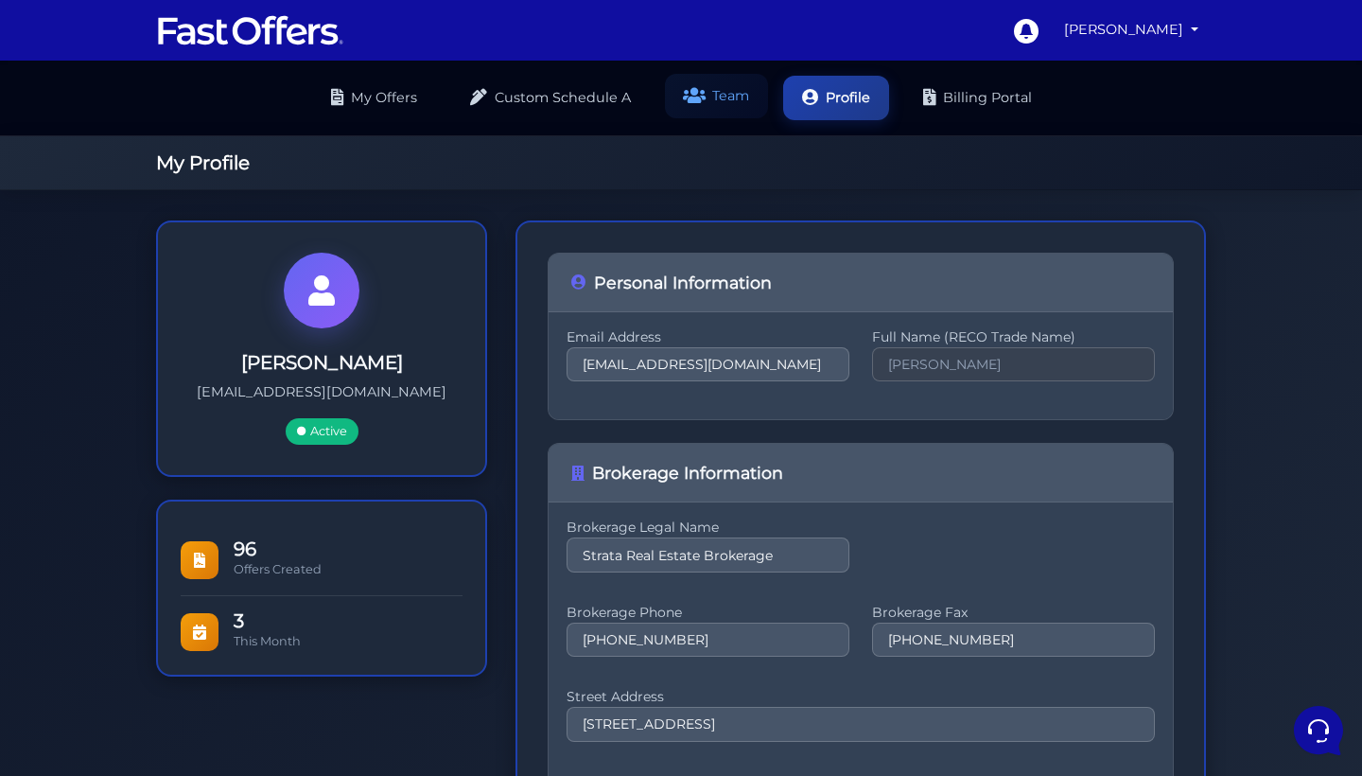
click at [713, 102] on link "Team" at bounding box center [716, 96] width 103 height 44
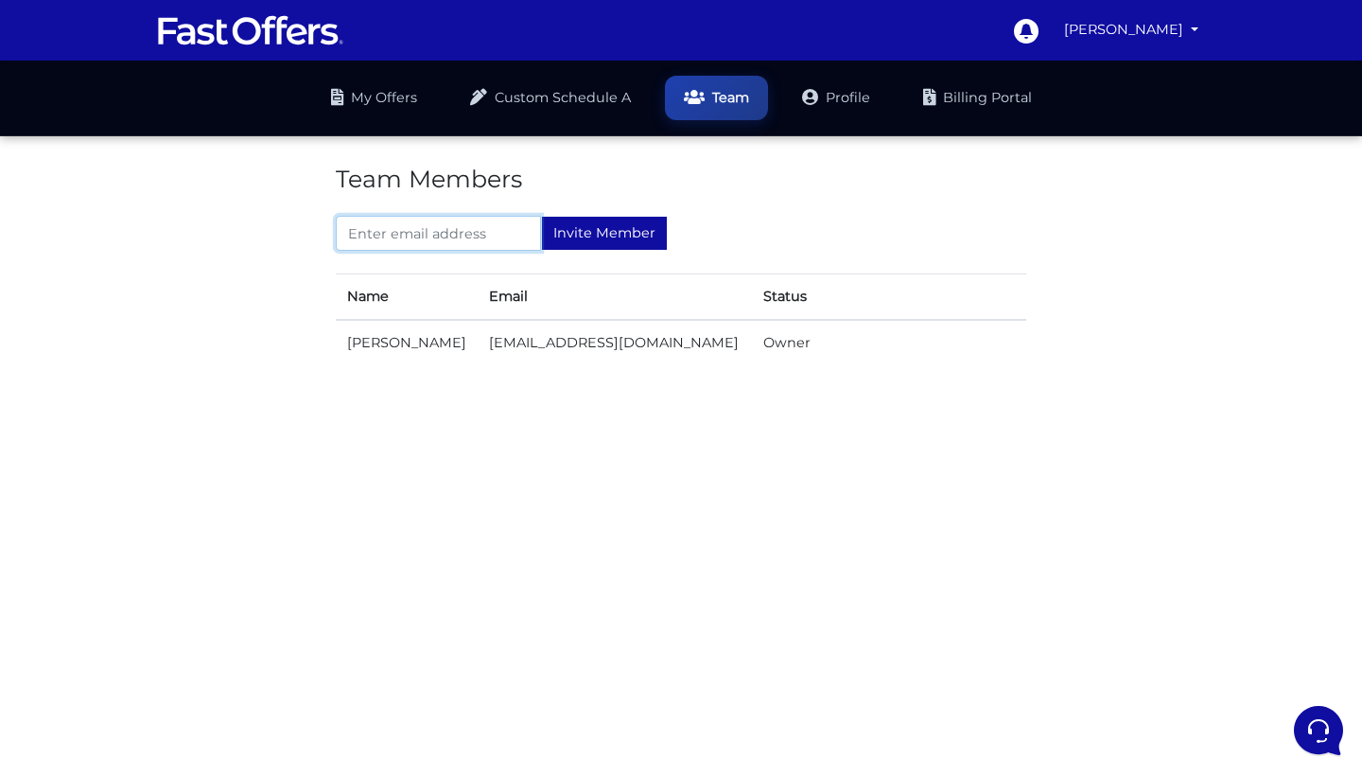
click at [459, 240] on input "text" at bounding box center [438, 233] width 205 height 35
type input "[PERSON_NAME][EMAIL_ADDRESS][DOMAIN_NAME]"
click at [587, 230] on input "Invite Member" at bounding box center [604, 233] width 127 height 35
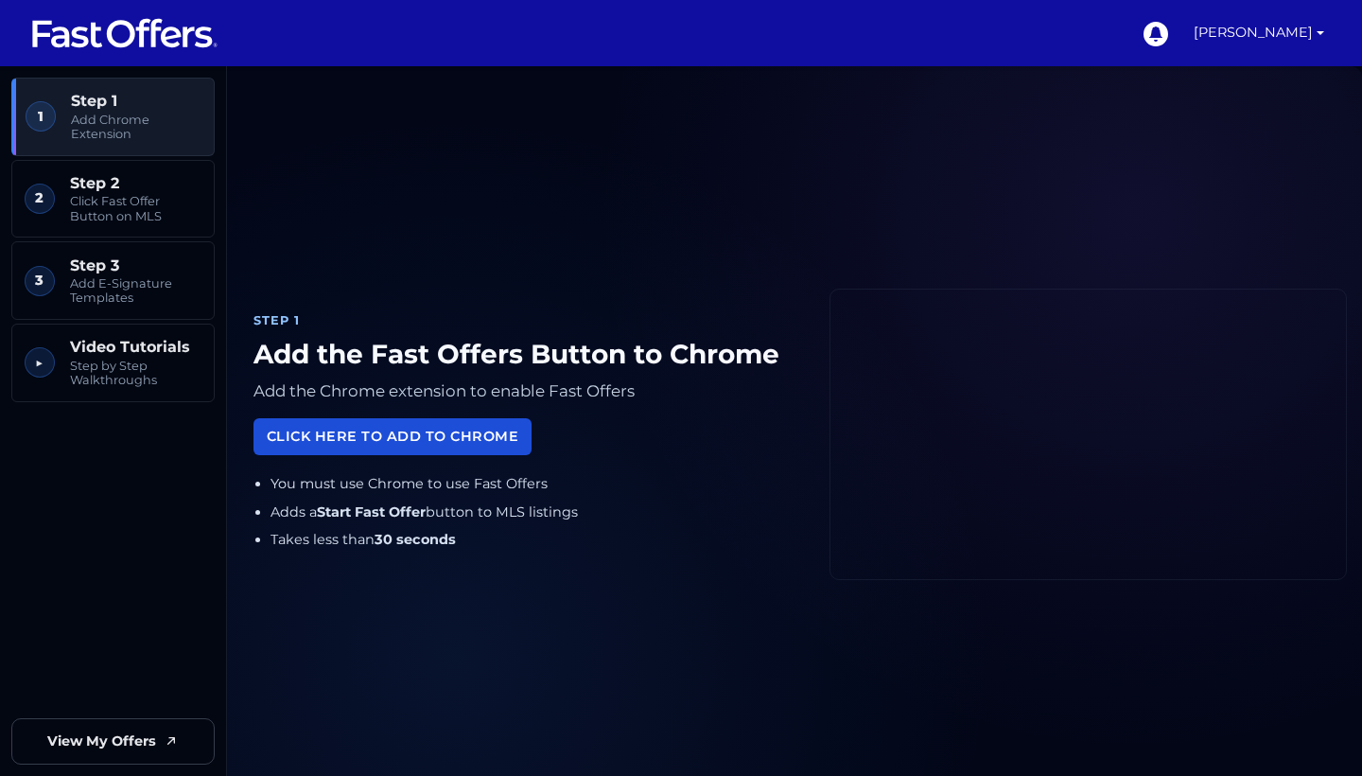
click at [376, 442] on link "Click Here to Add to Chrome" at bounding box center [392, 436] width 278 height 37
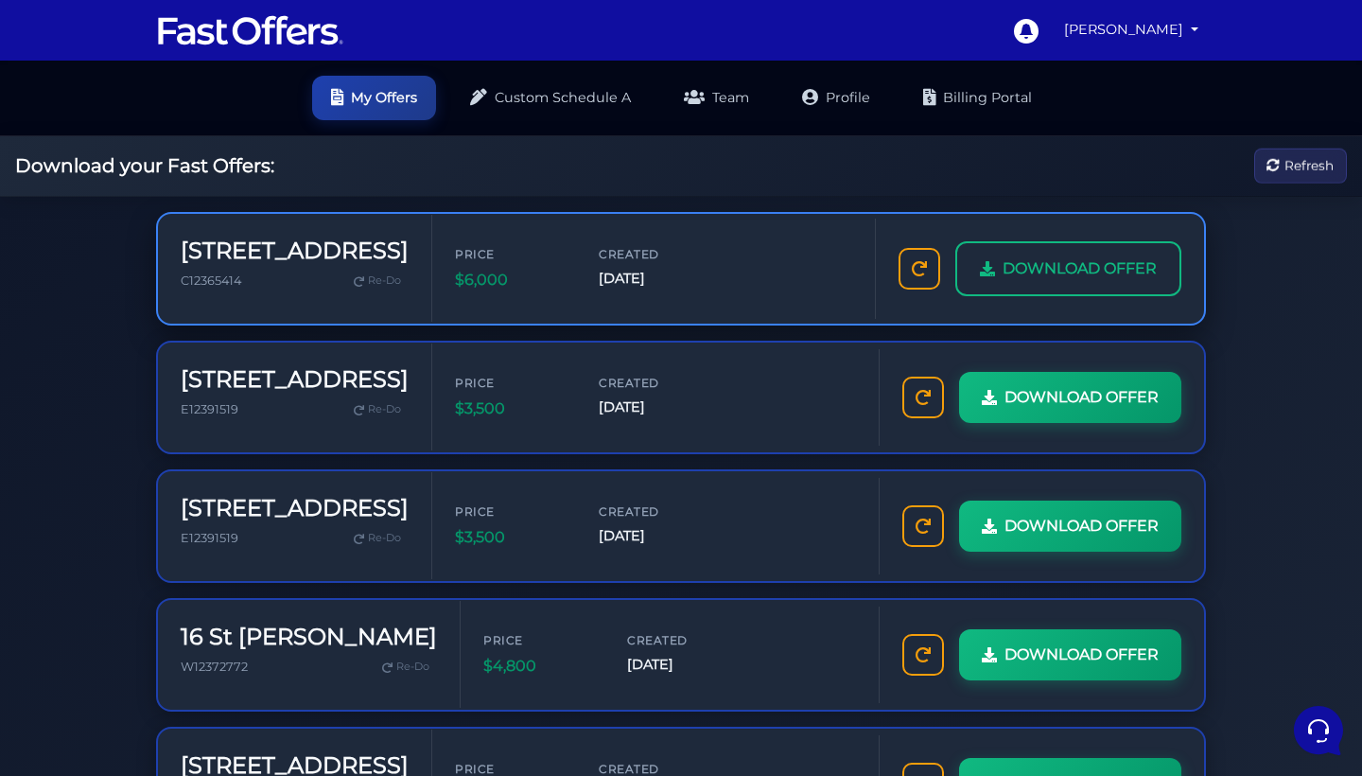
click at [1122, 263] on span "DOWNLOAD OFFER" at bounding box center [1080, 268] width 154 height 25
click at [1044, 279] on span "DOWNLOAD OFFER" at bounding box center [1080, 268] width 154 height 25
